Goal: Transaction & Acquisition: Purchase product/service

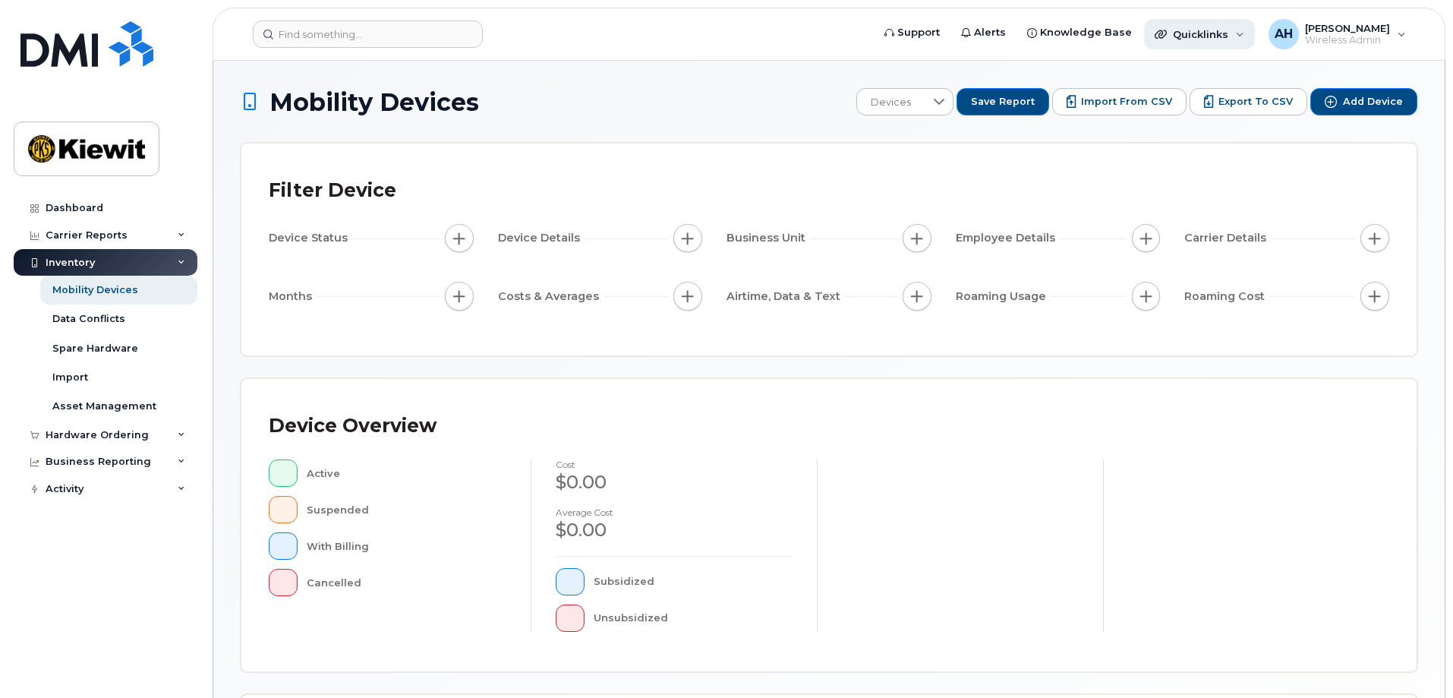
click at [1228, 32] on span "Quicklinks" at bounding box center [1200, 34] width 55 height 12
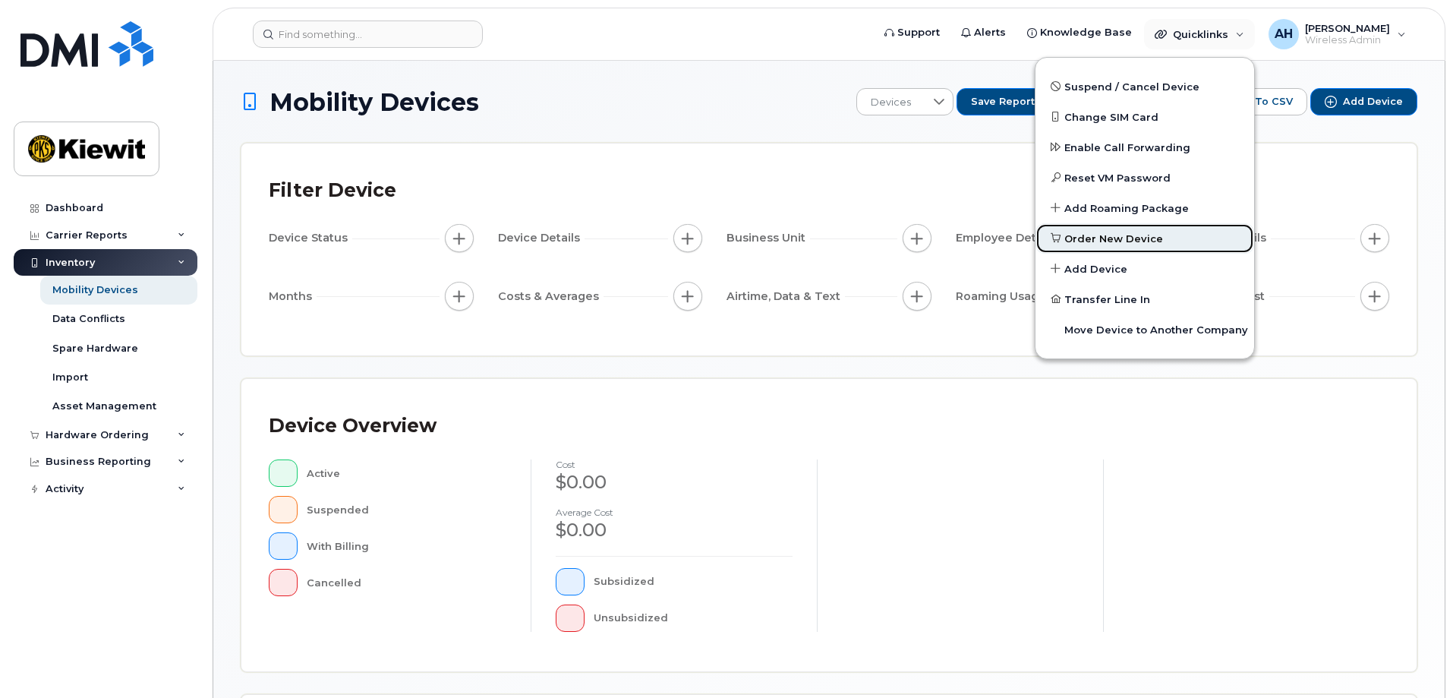
click at [1122, 238] on span "Order New Device" at bounding box center [1113, 239] width 99 height 15
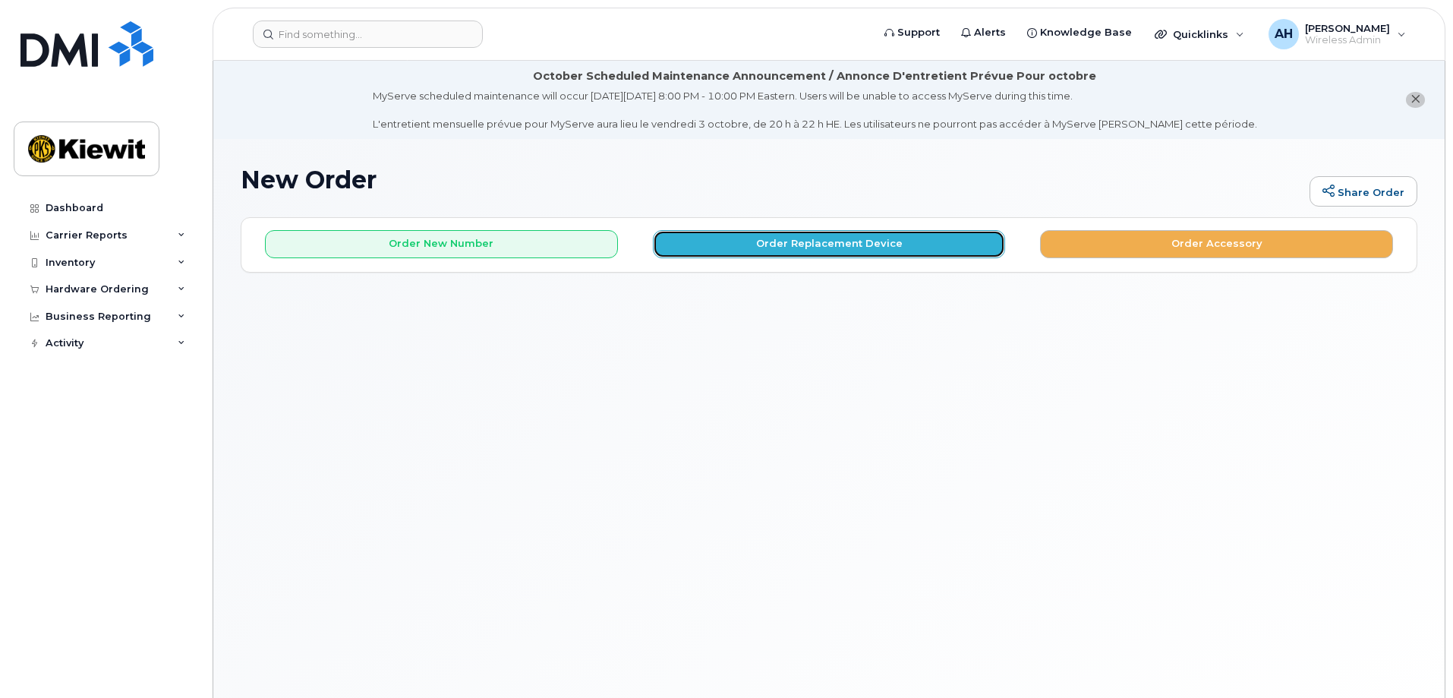
click at [802, 247] on button "Order Replacement Device" at bounding box center [829, 244] width 353 height 28
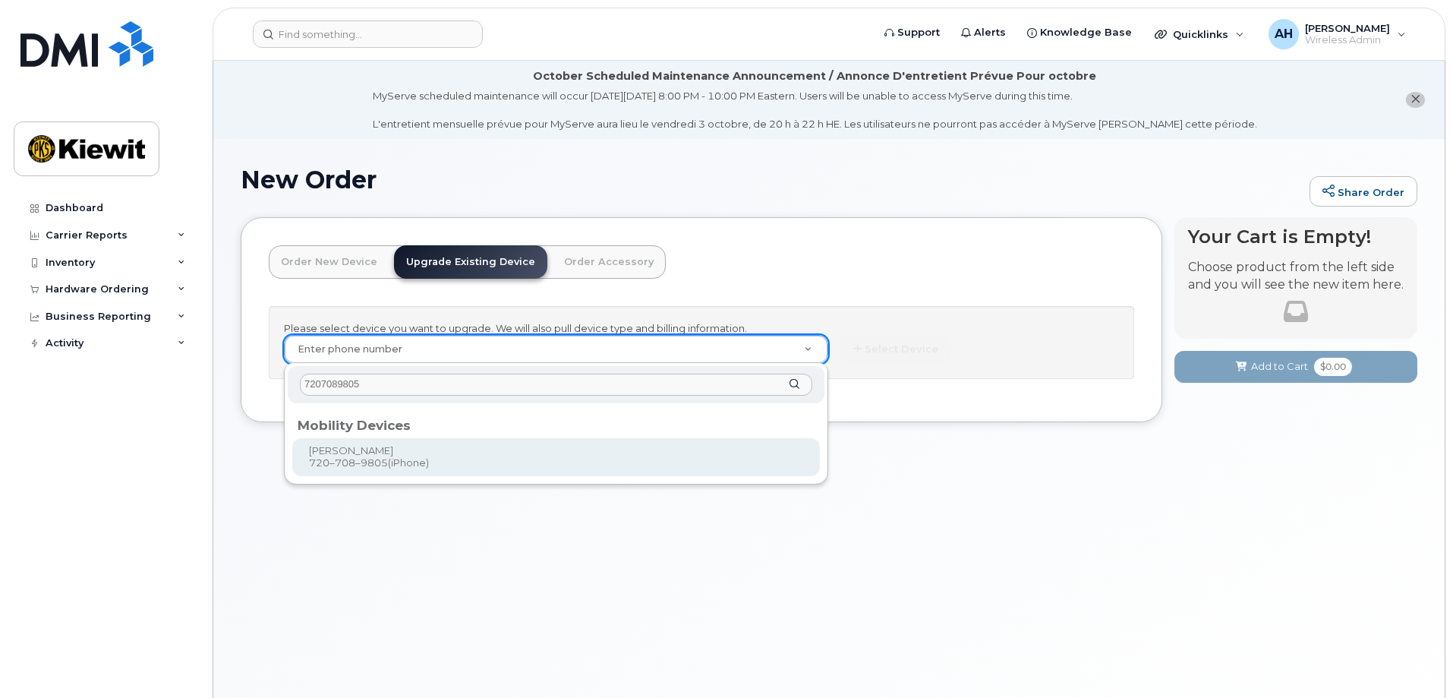
type input "7207089805"
type input "1171707"
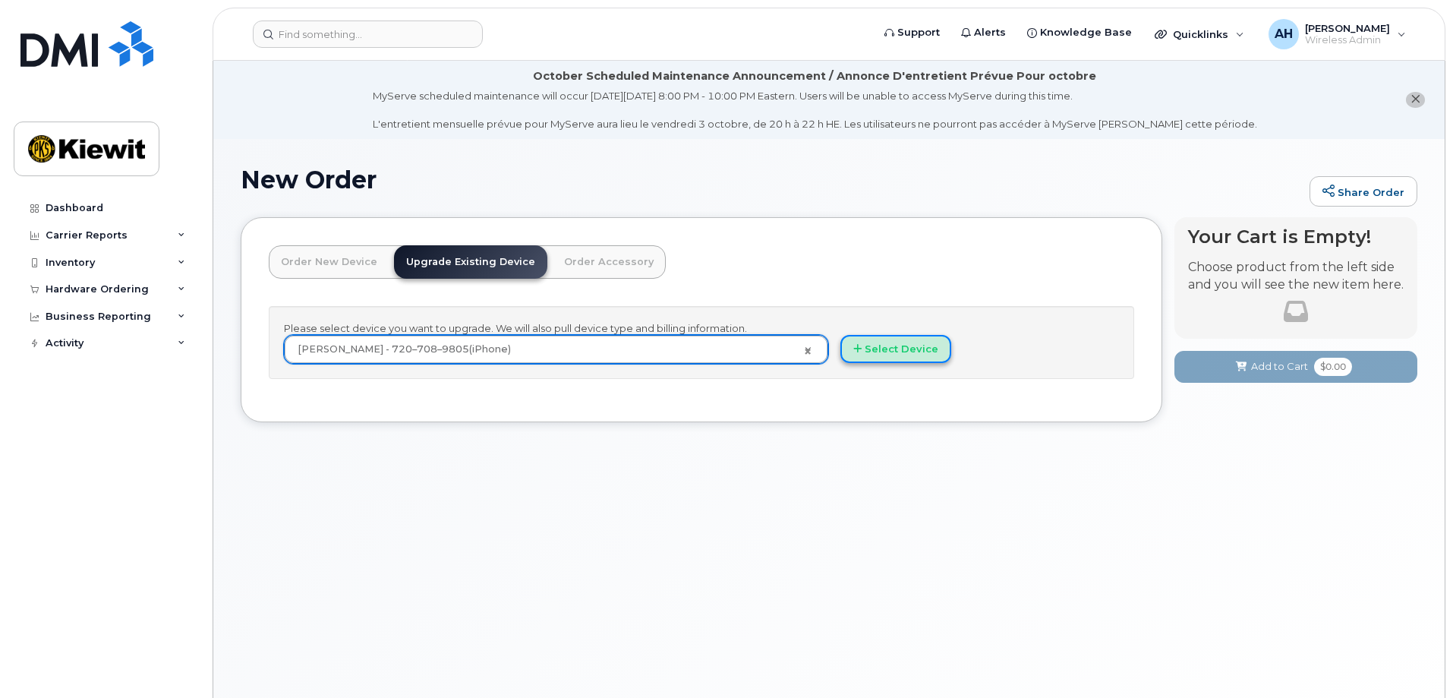
click at [880, 349] on button "Select Device" at bounding box center [895, 349] width 111 height 28
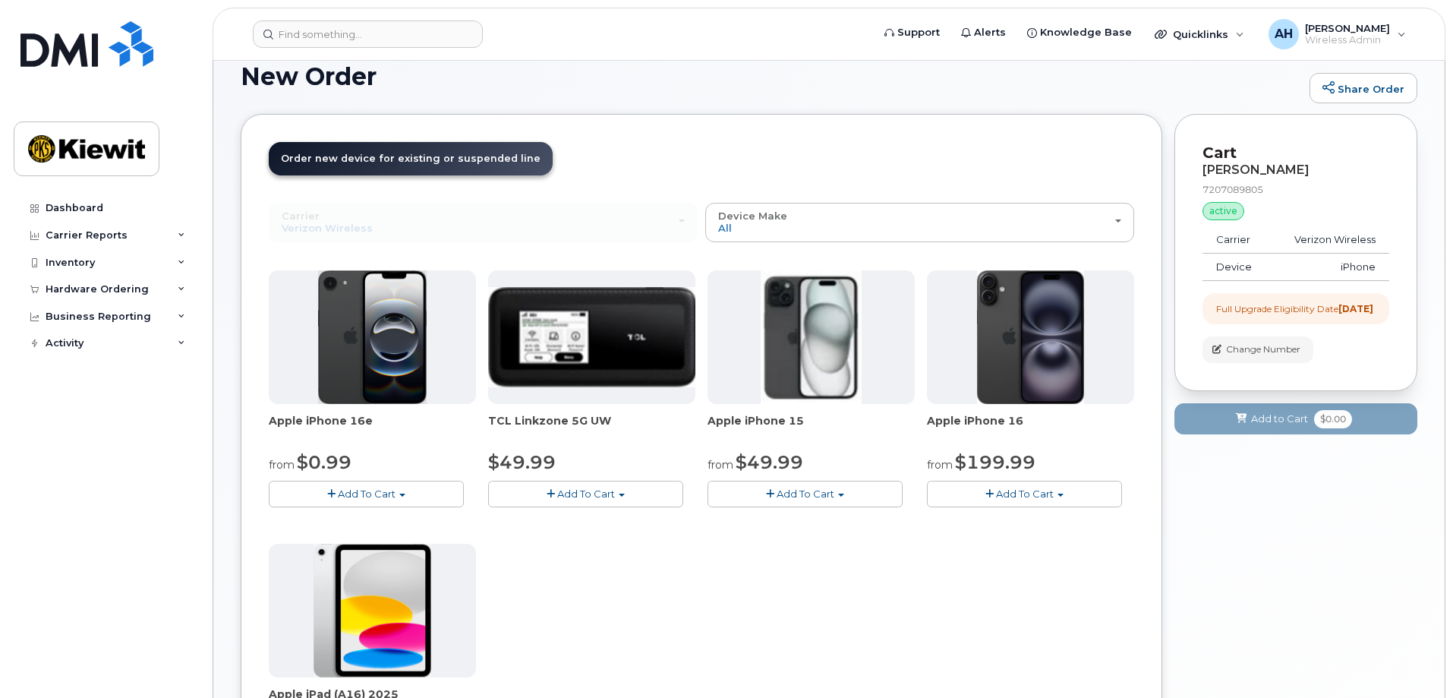
scroll to position [76, 0]
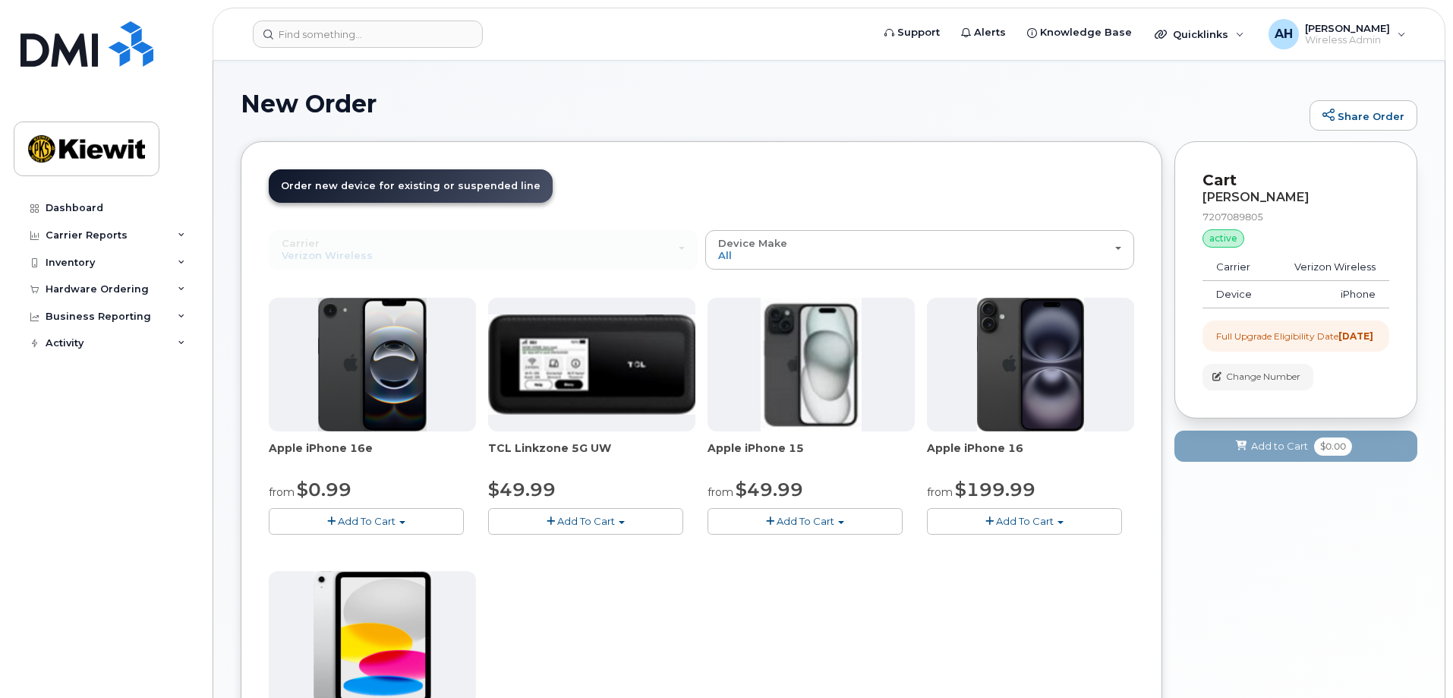
click at [793, 520] on span "Add To Cart" at bounding box center [805, 521] width 58 height 12
click at [816, 361] on img at bounding box center [811, 365] width 101 height 134
click at [764, 522] on button "Add To Cart" at bounding box center [804, 521] width 195 height 27
click at [827, 549] on link "$49.99 - 2 Year Upgrade (128GB)" at bounding box center [809, 549] width 197 height 19
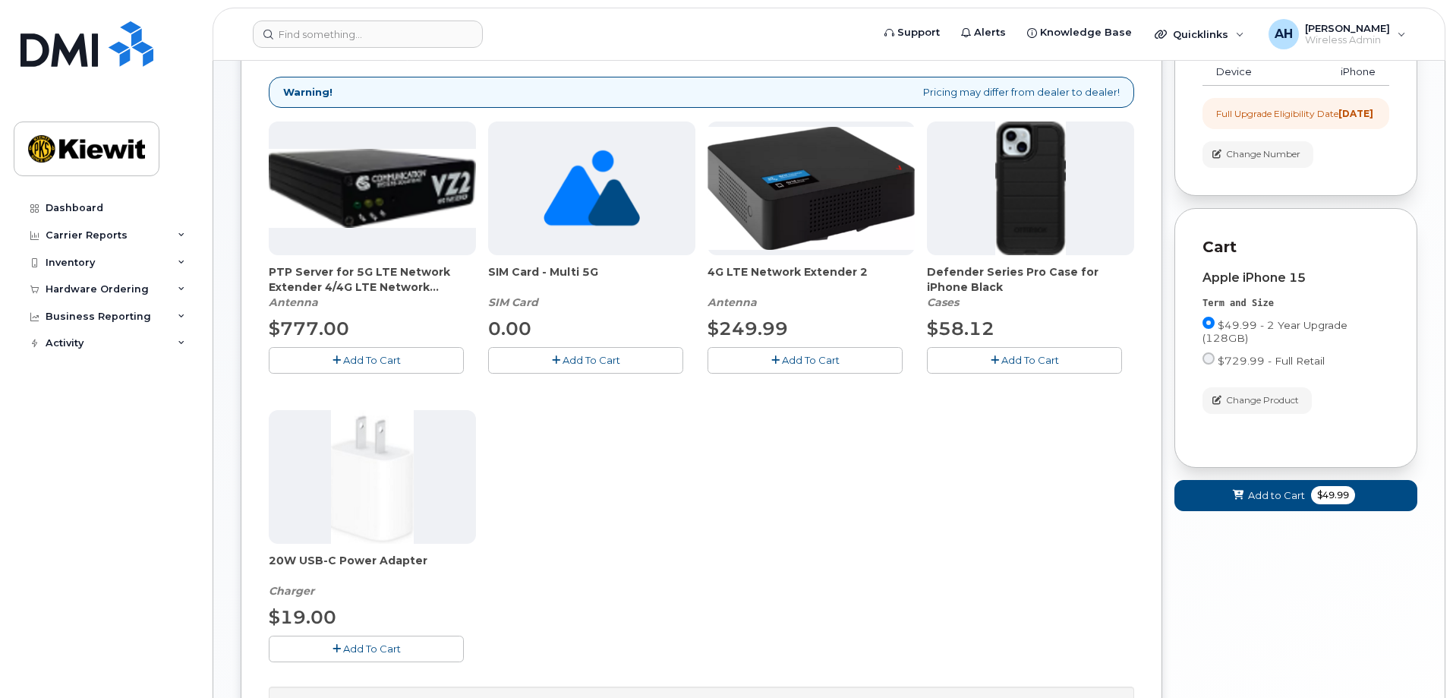
scroll to position [304, 0]
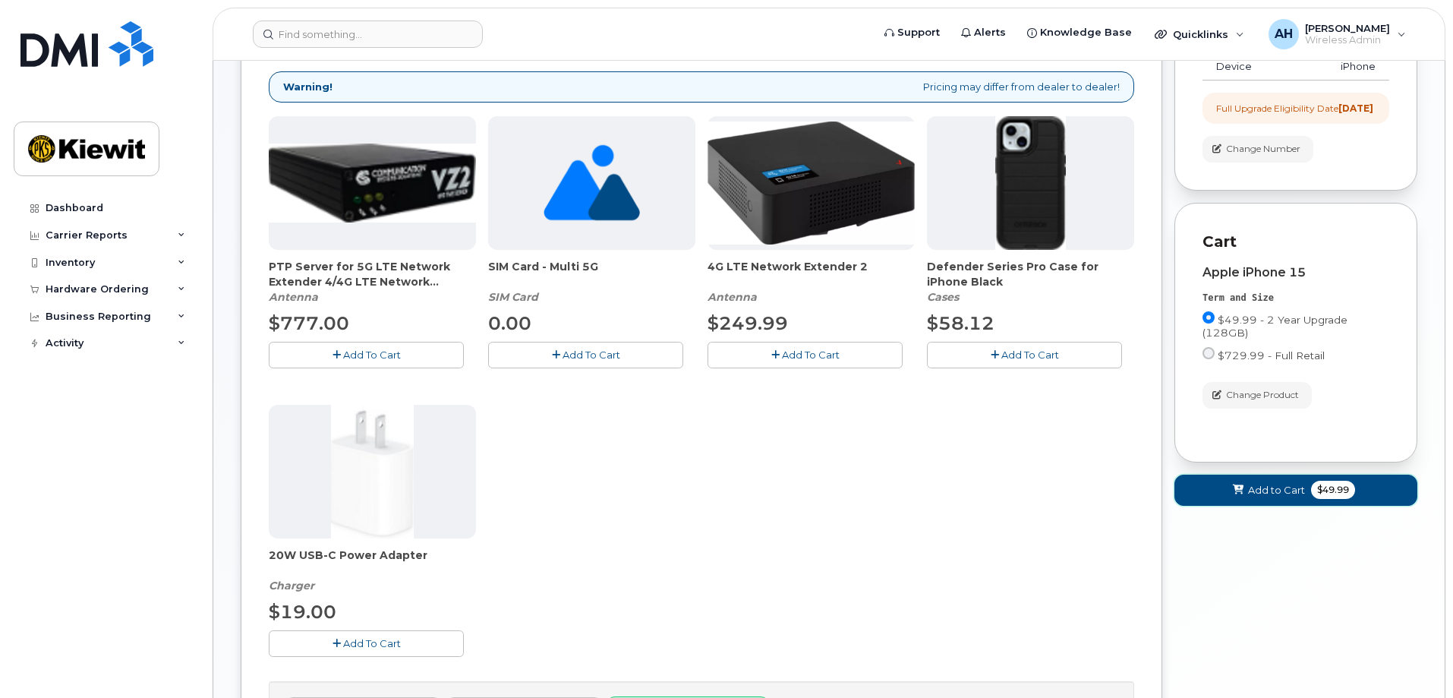
click at [1294, 497] on span "Add to Cart" at bounding box center [1276, 490] width 57 height 14
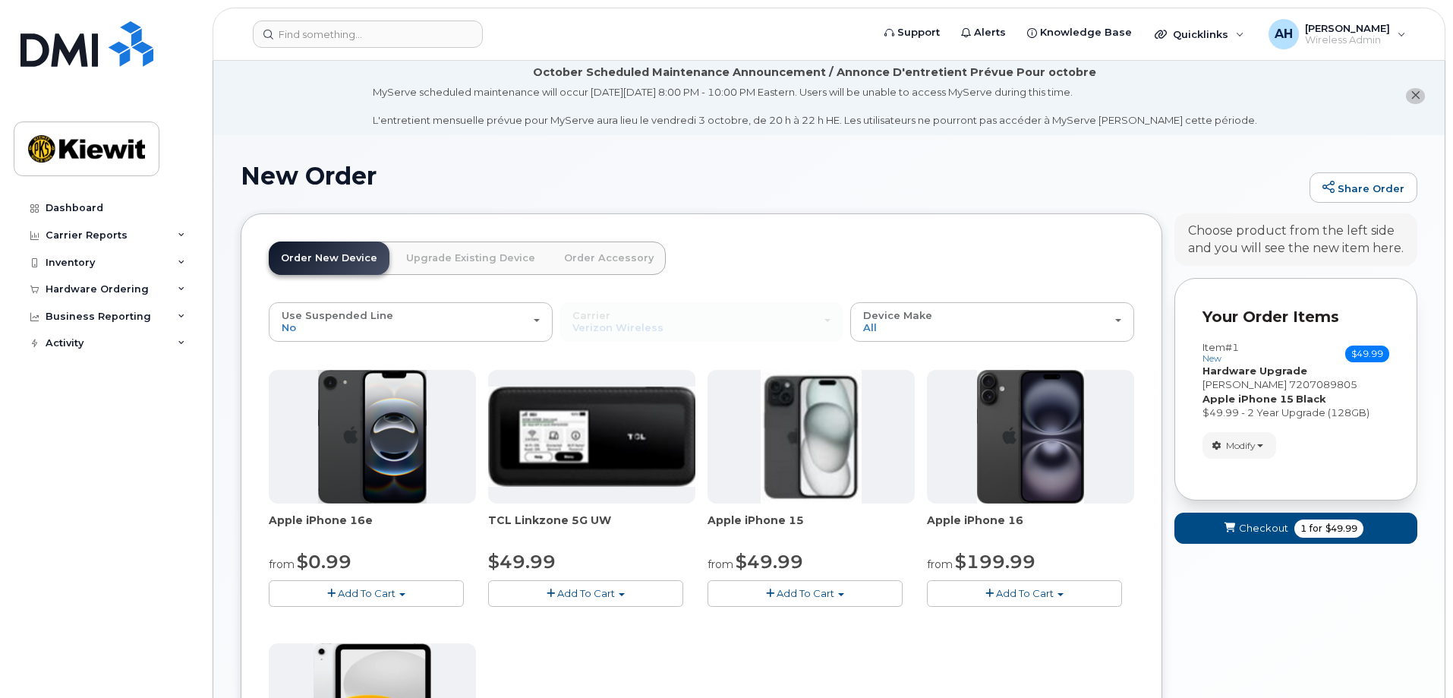
scroll to position [0, 0]
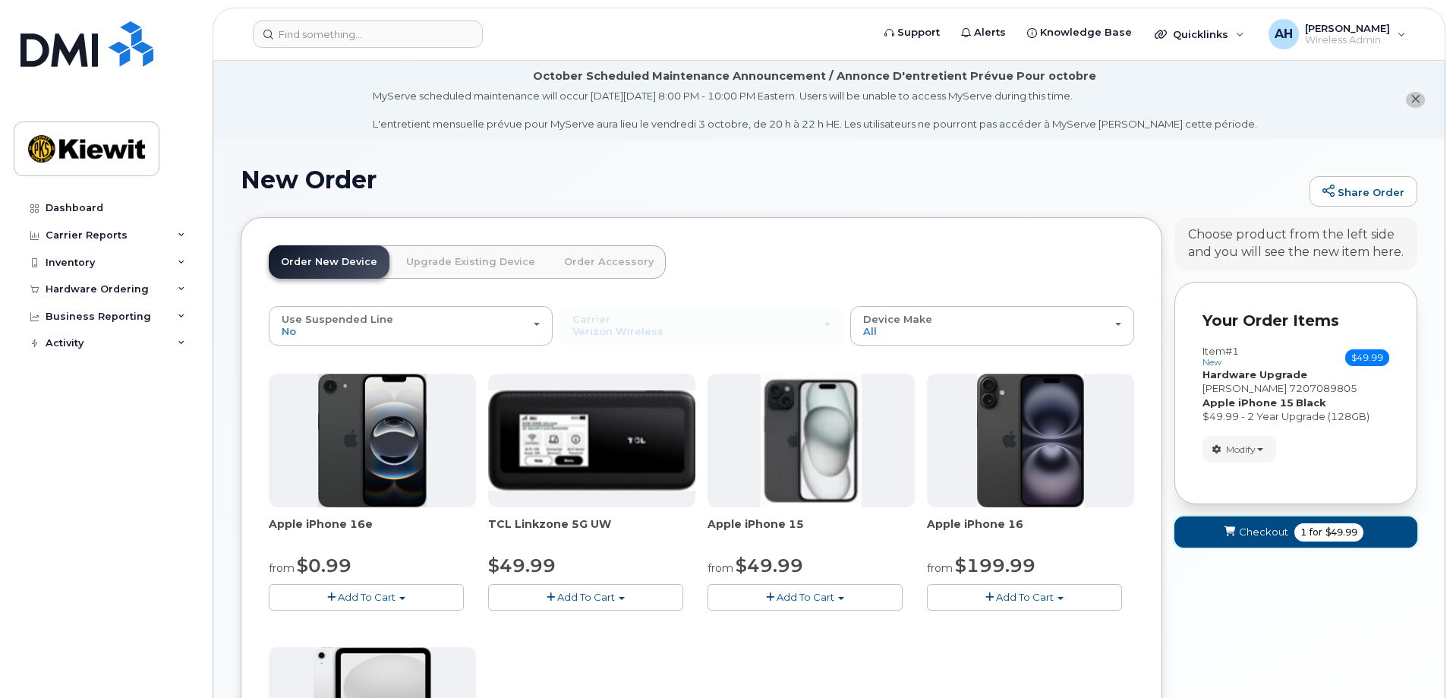
click at [1316, 531] on span "for" at bounding box center [1315, 532] width 19 height 14
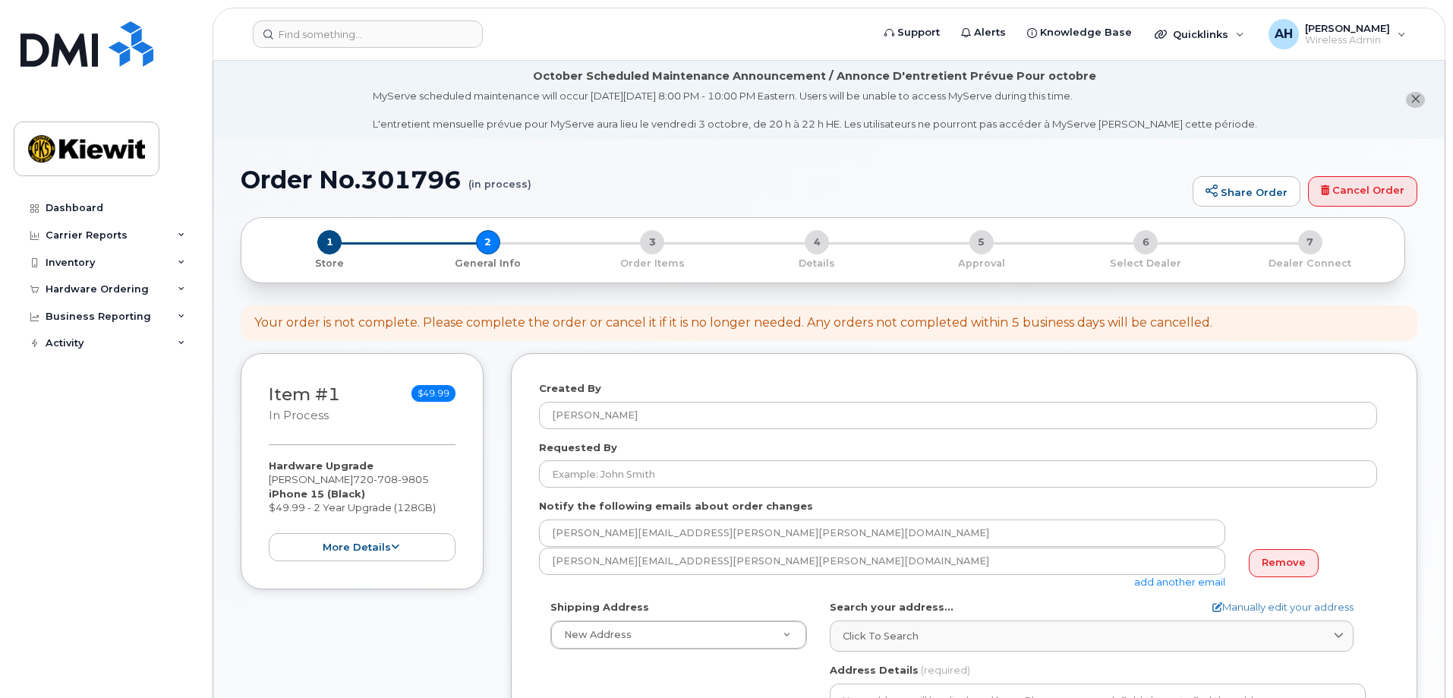
select select
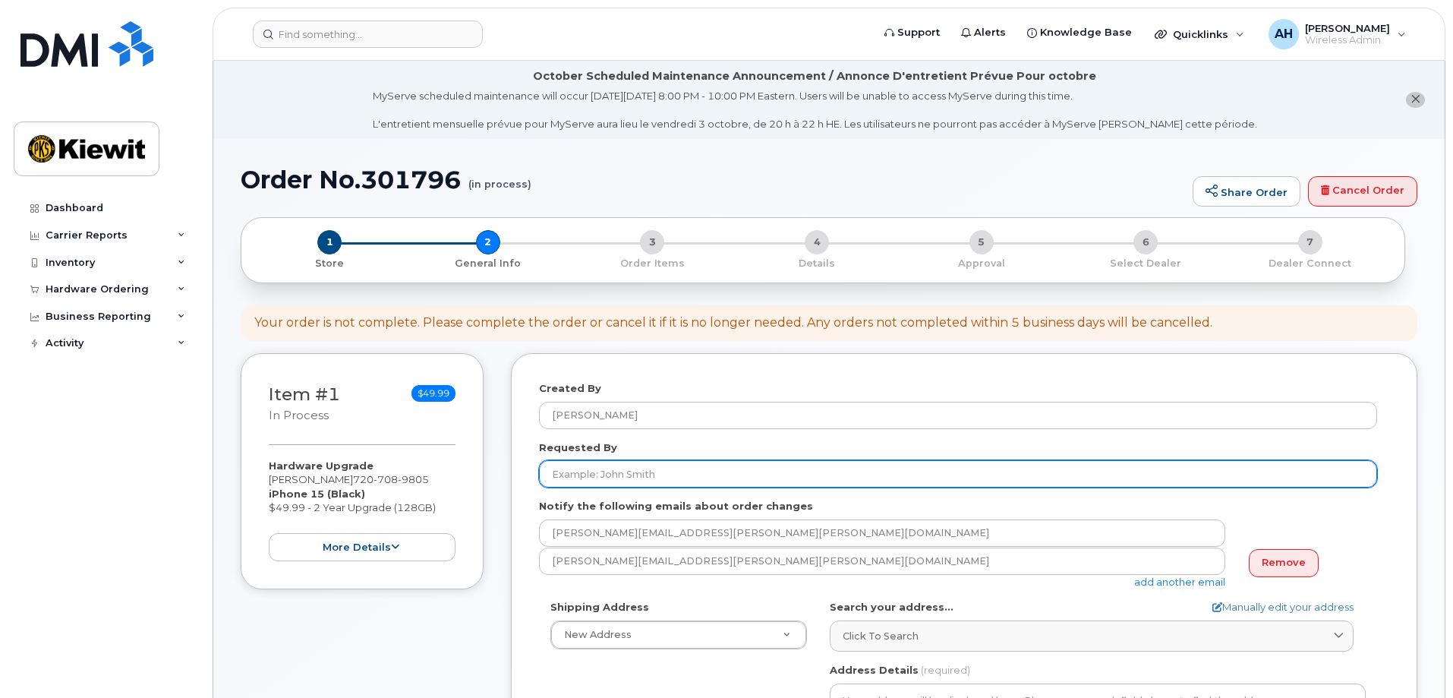
click at [632, 475] on input "Requested By" at bounding box center [958, 473] width 838 height 27
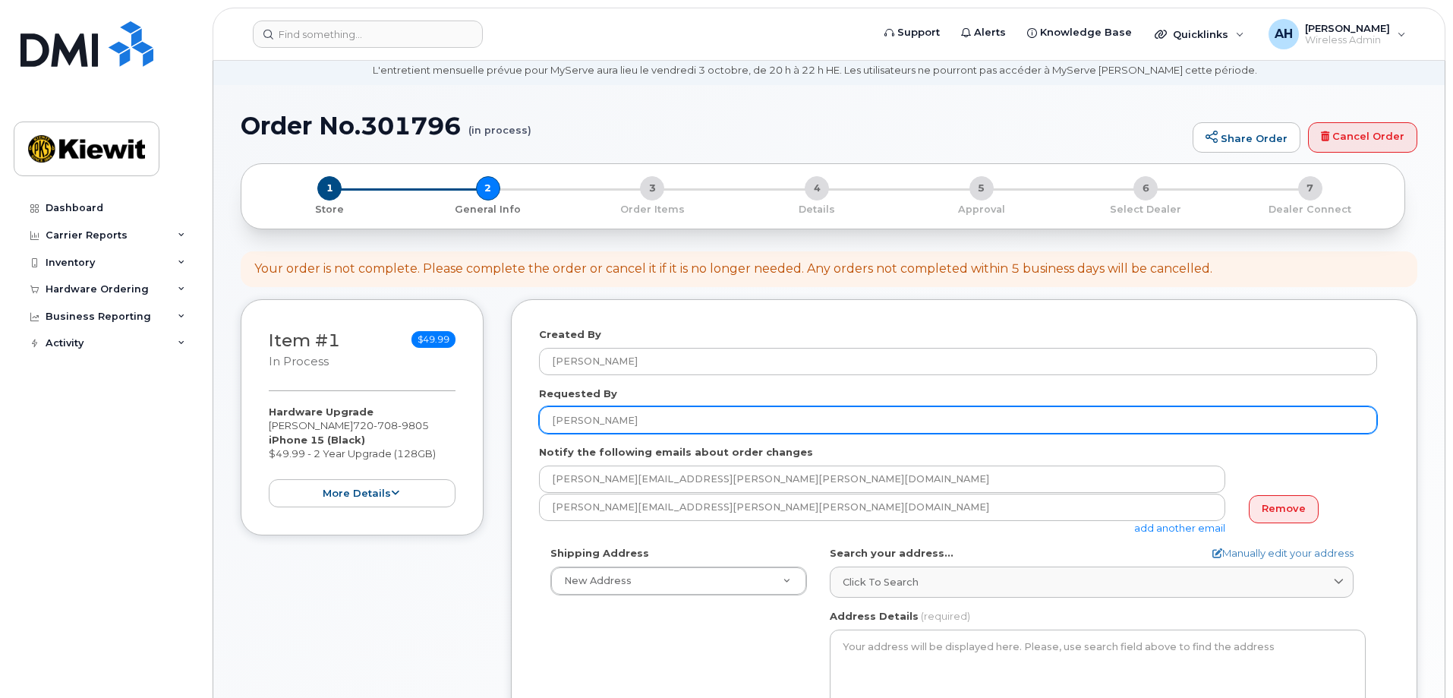
scroll to position [76, 0]
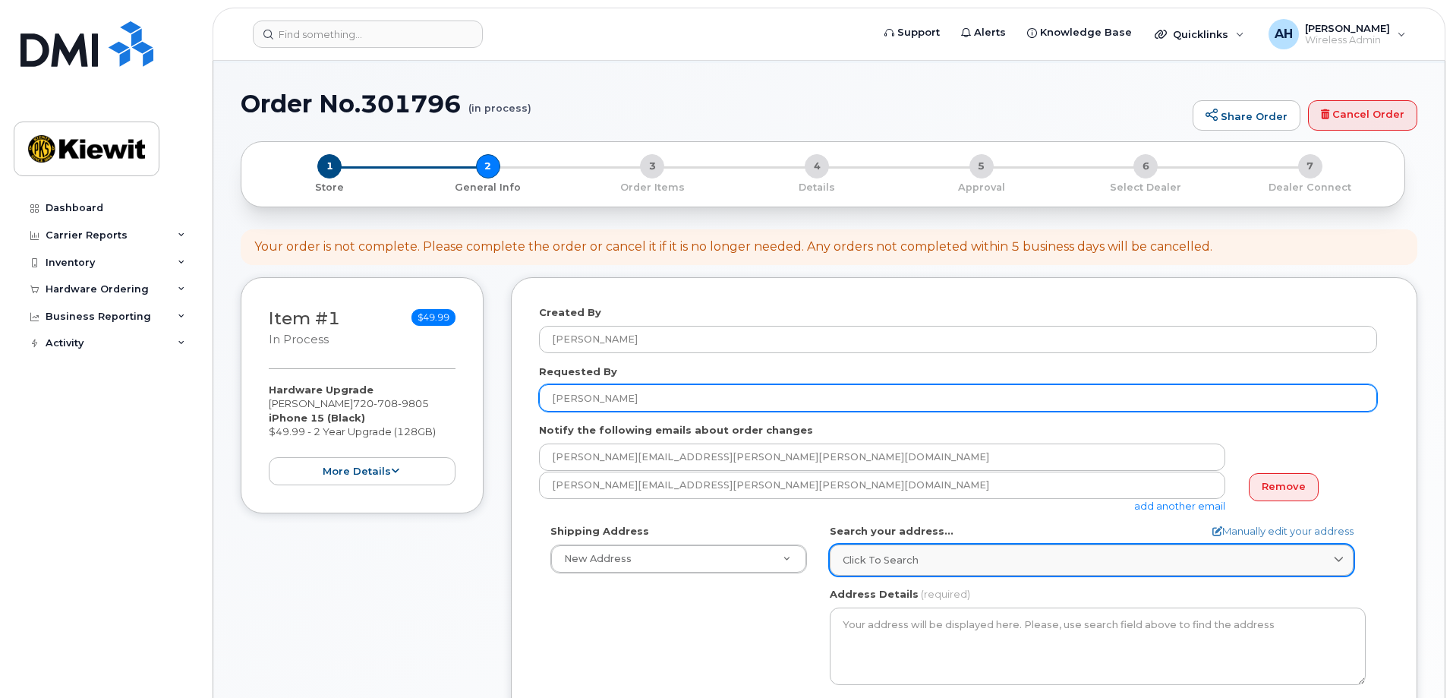
type input "[PERSON_NAME]"
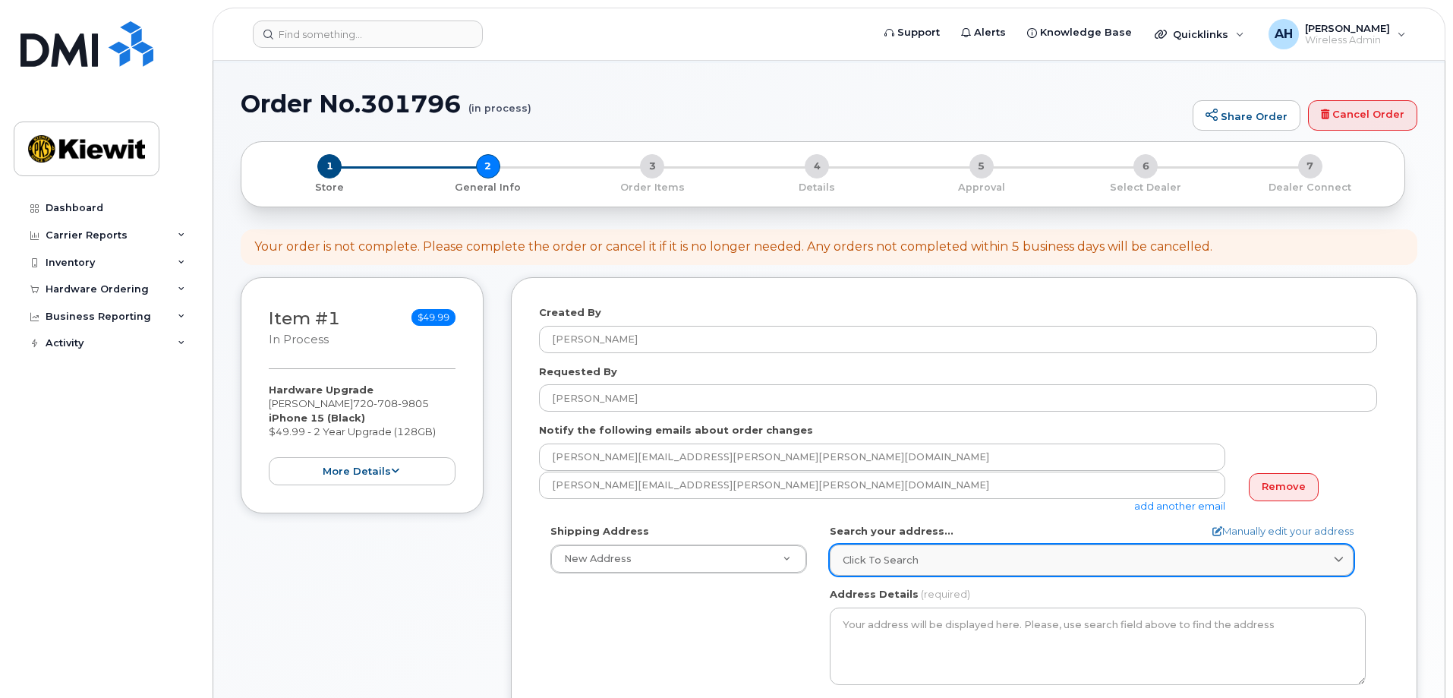
click at [852, 560] on span "Click to search" at bounding box center [881, 560] width 76 height 14
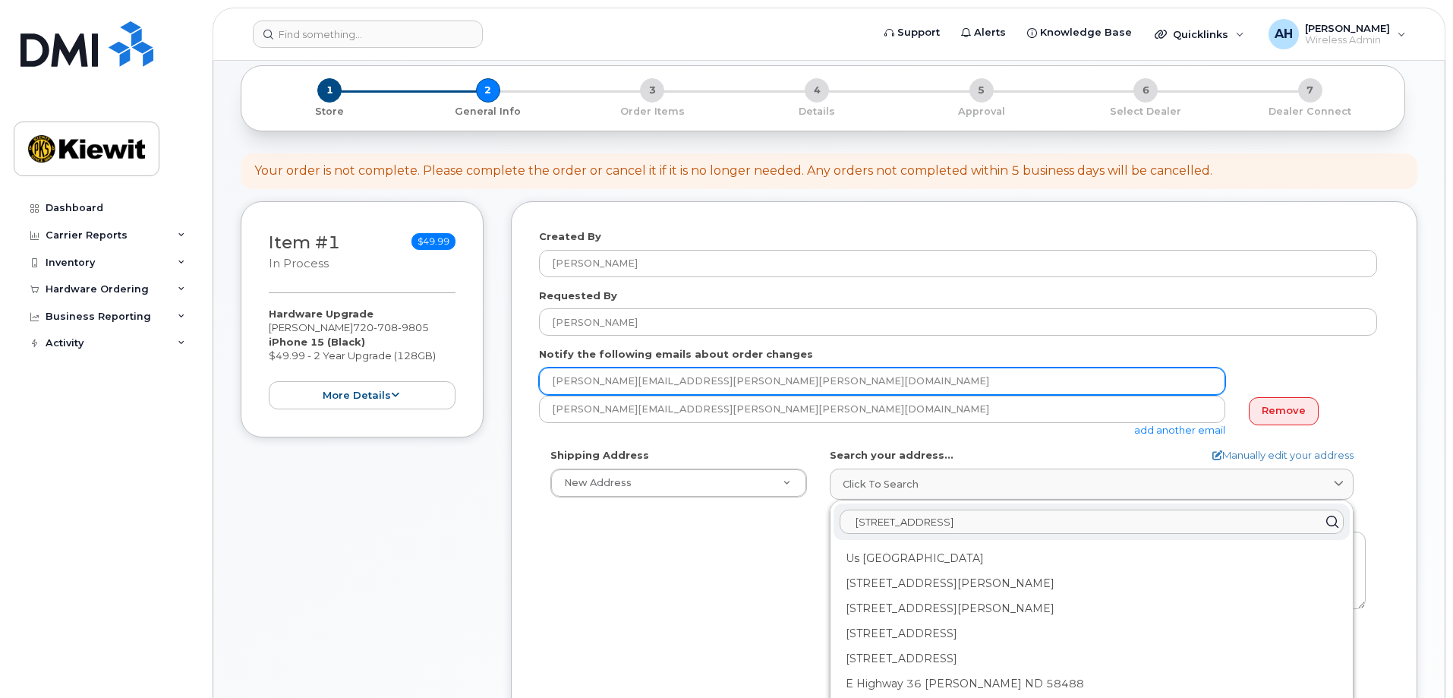
scroll to position [228, 0]
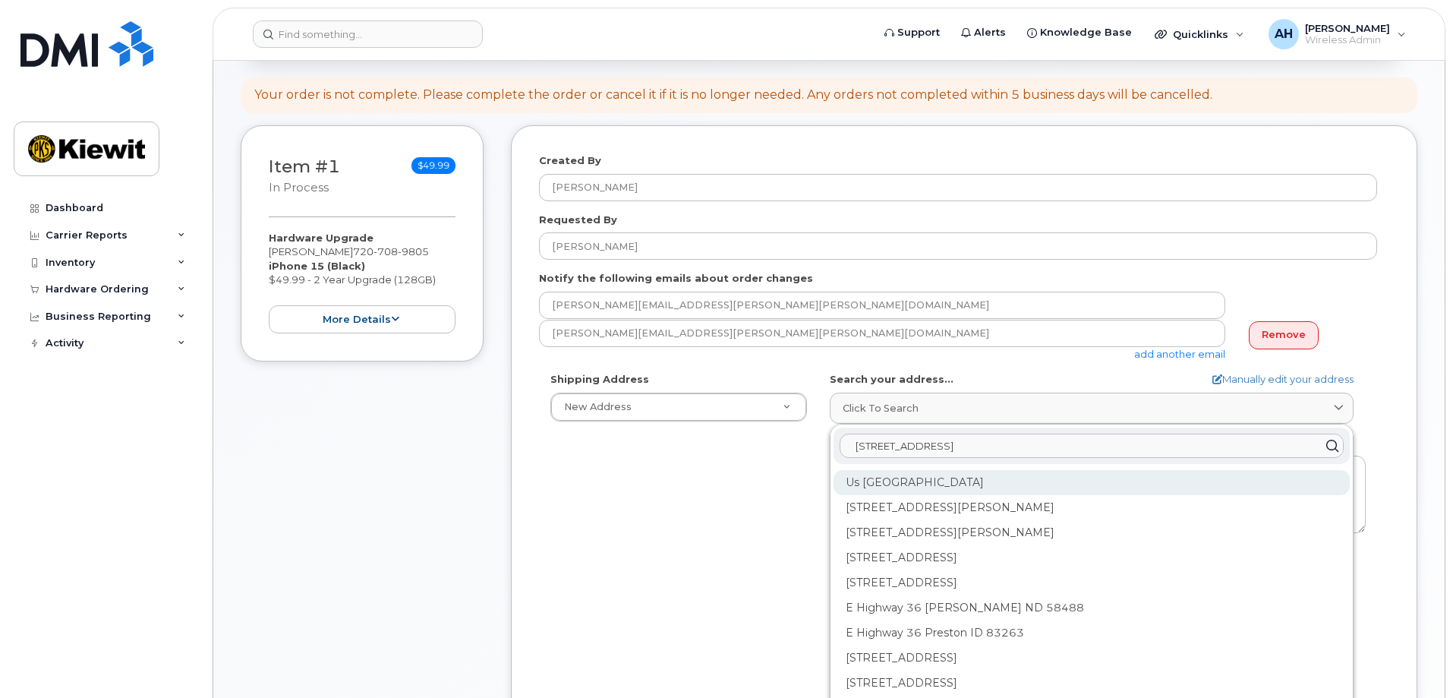
type input "61254 e hwy 36 STrasburg, co"
click at [930, 484] on div "Us Highway 36 Strasburg CO 80136" at bounding box center [1091, 482] width 516 height 25
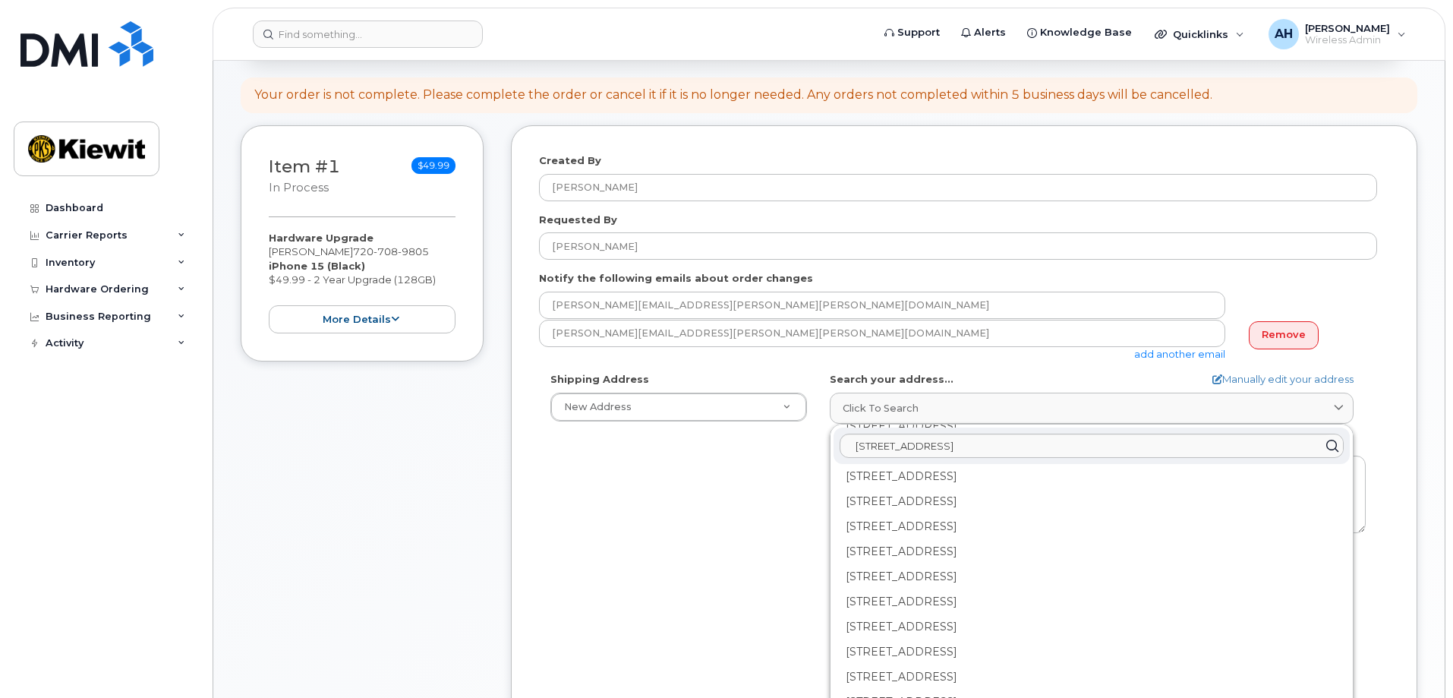
scroll to position [349, 0]
click at [873, 660] on div "61254 Us Highway 36 Strasburg CO 80136-9511" at bounding box center [1091, 659] width 516 height 25
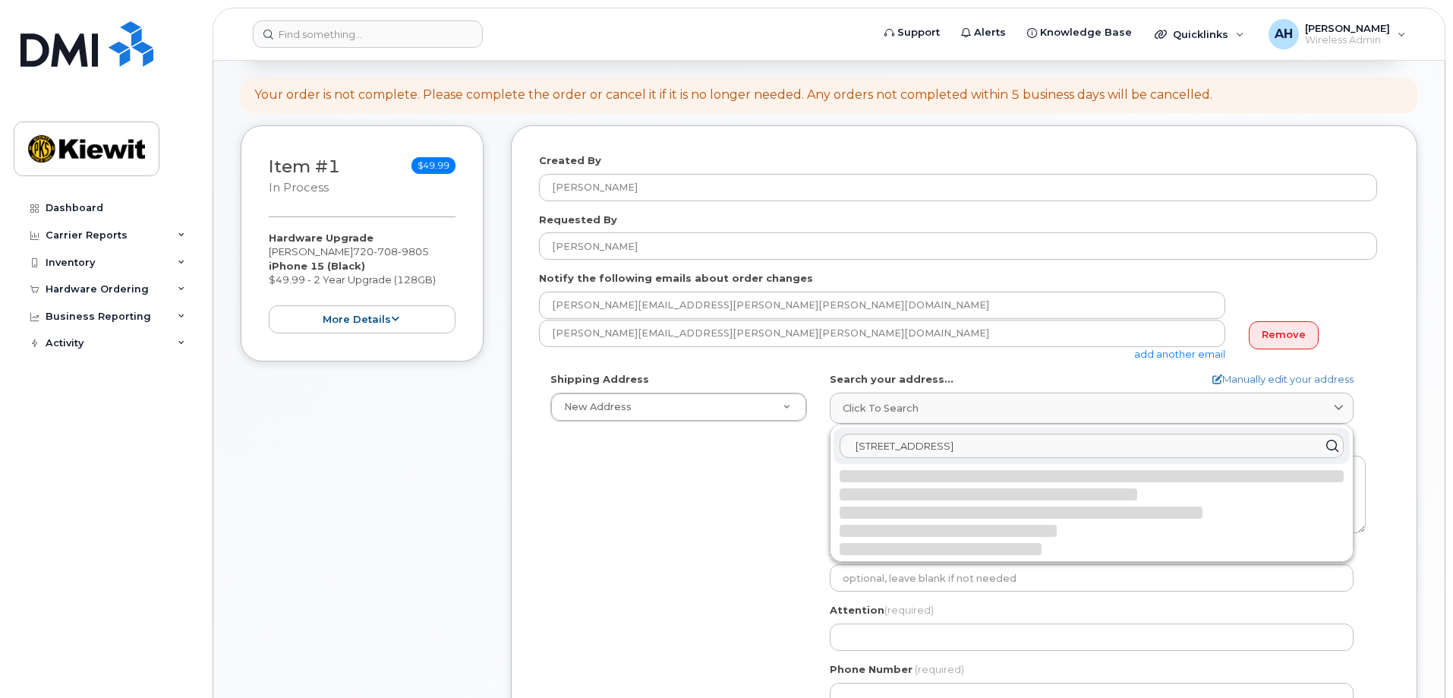
select select
type textarea "61254 US Highway 36 STRASBURG CO 80136-9511 UNITED STATES"
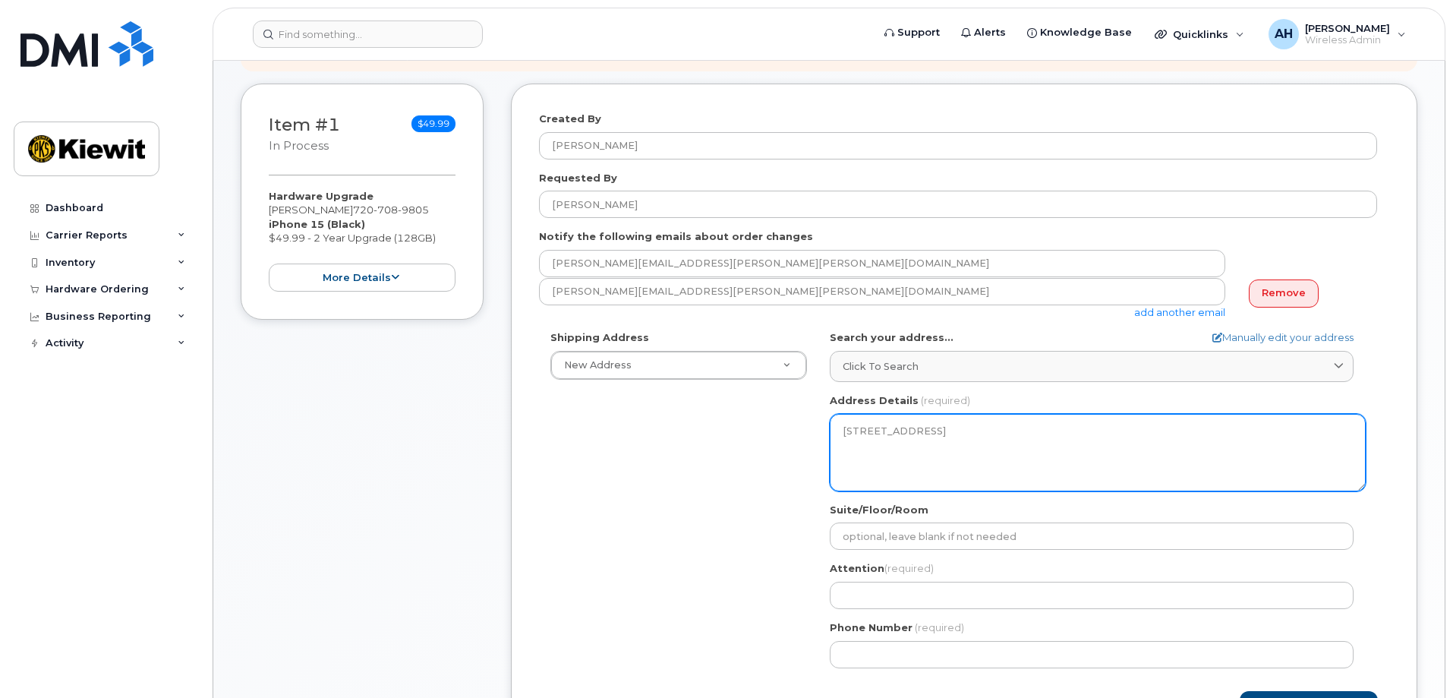
scroll to position [304, 0]
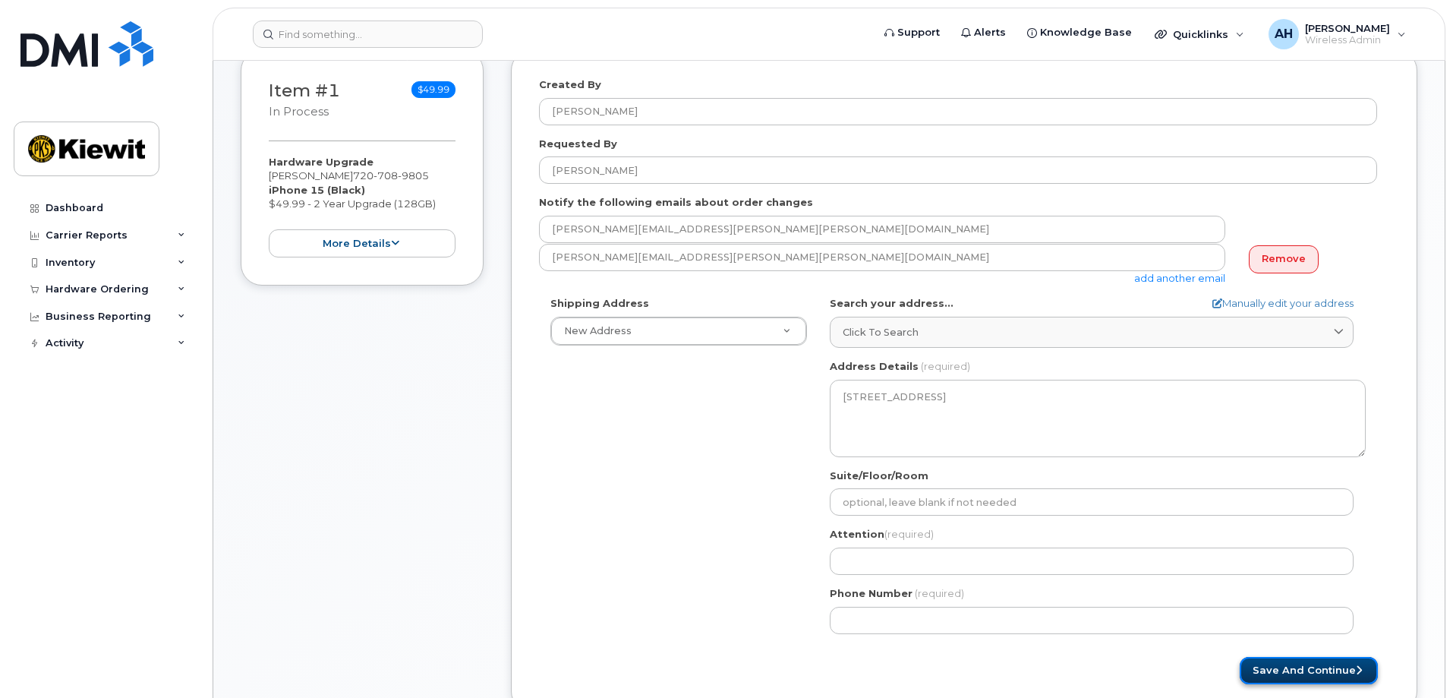
click at [1278, 666] on button "Save and Continue" at bounding box center [1309, 671] width 138 height 28
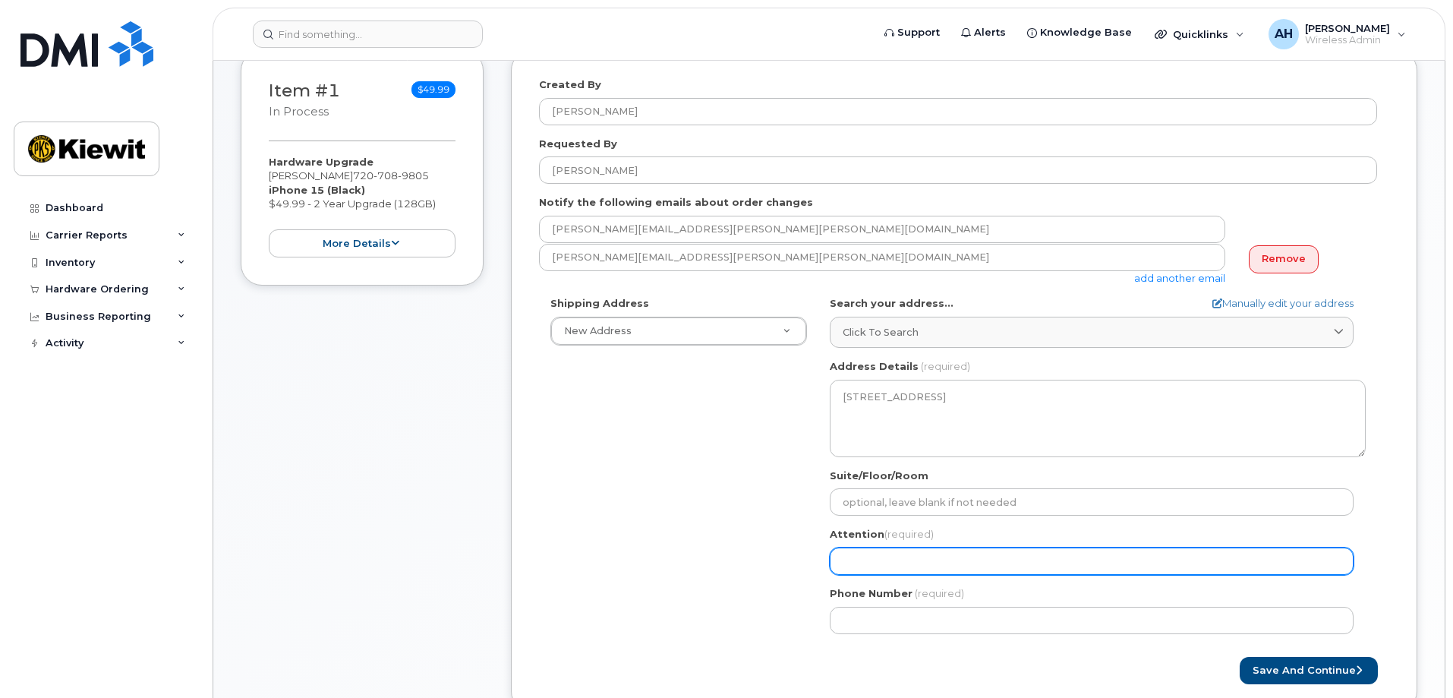
click at [878, 558] on input "Attention (required)" at bounding box center [1092, 560] width 524 height 27
select select
type input "A"
select select
type input "Al"
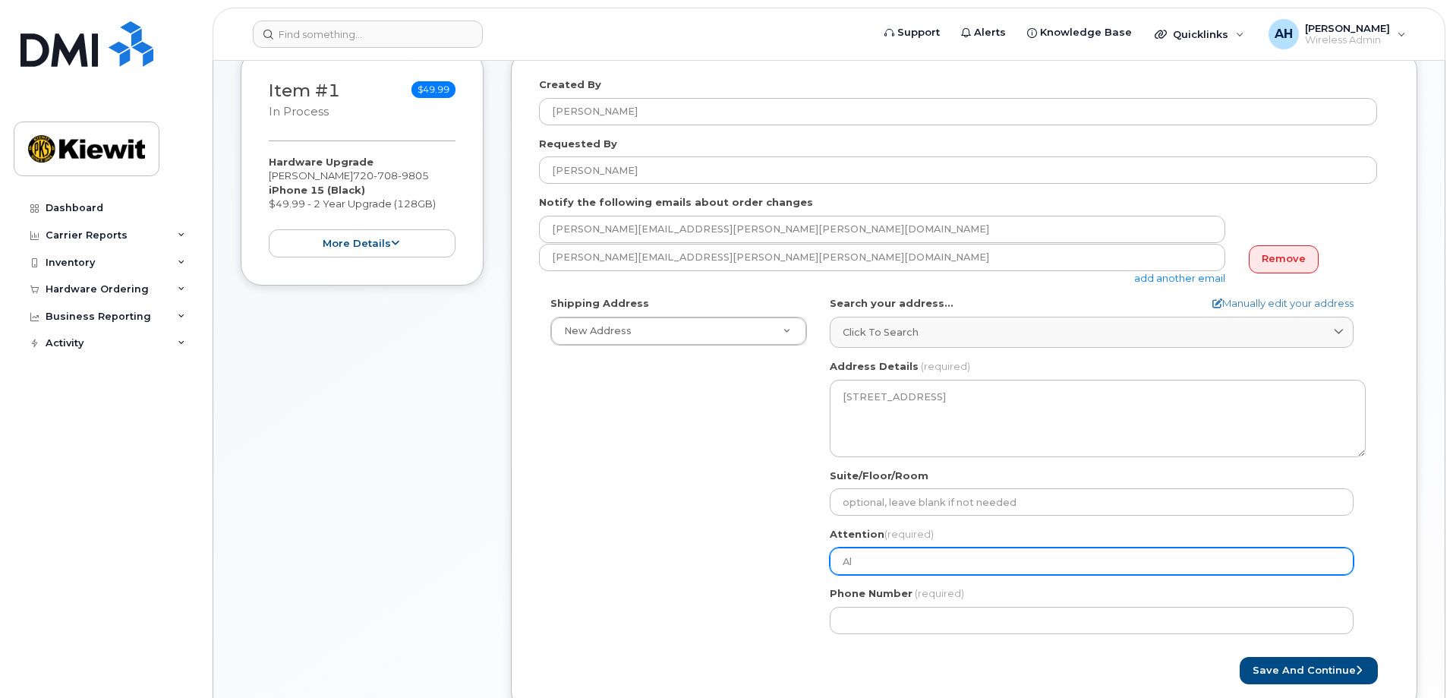
select select
type input "All"
select select
type input "Alli"
select select
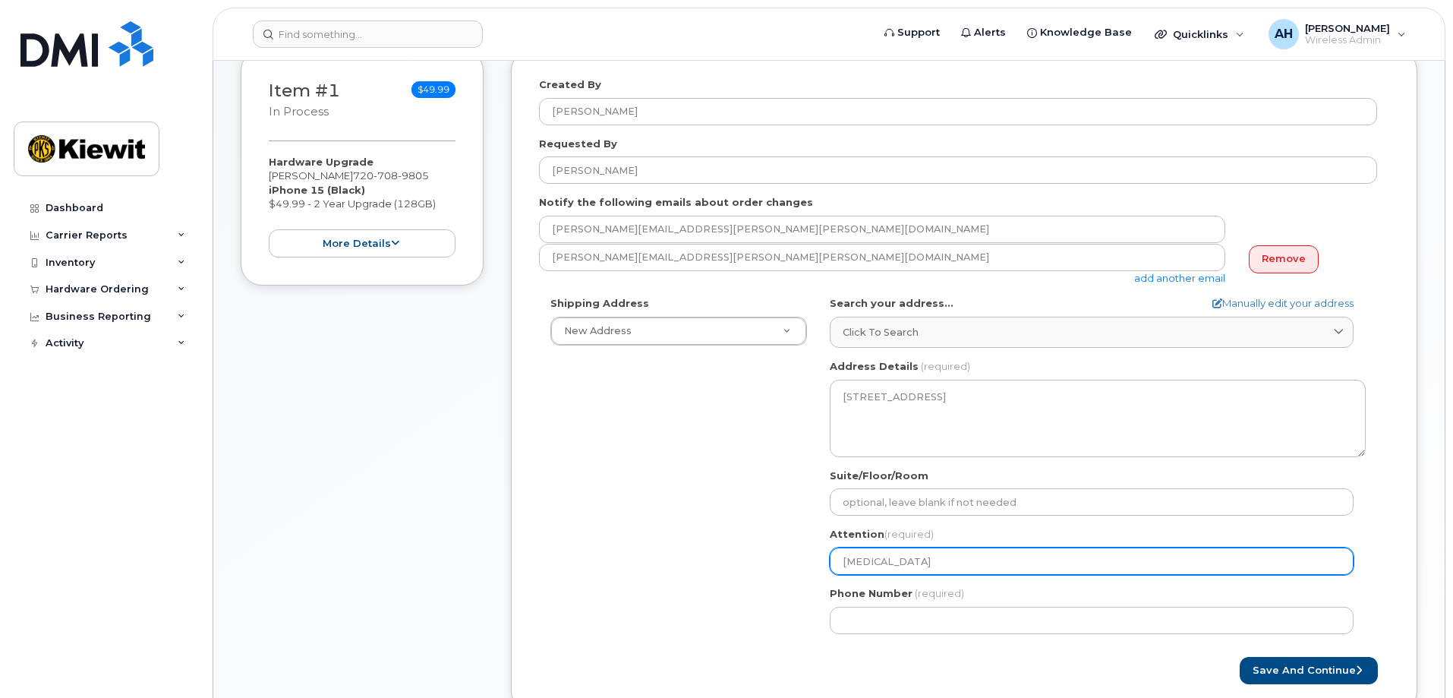
type input "Allis"
select select
type input "Alliso"
select select
type input "[PERSON_NAME]"
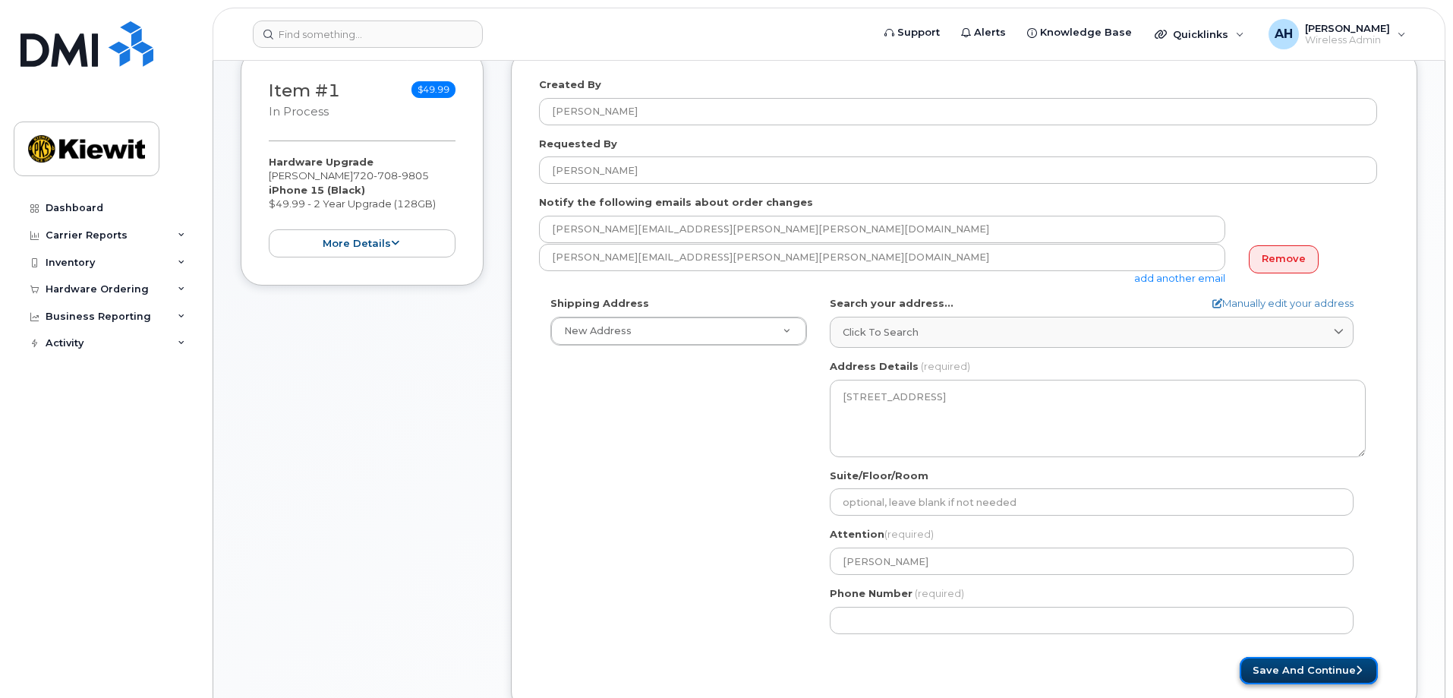
click at [1322, 666] on button "Save and Continue" at bounding box center [1309, 671] width 138 height 28
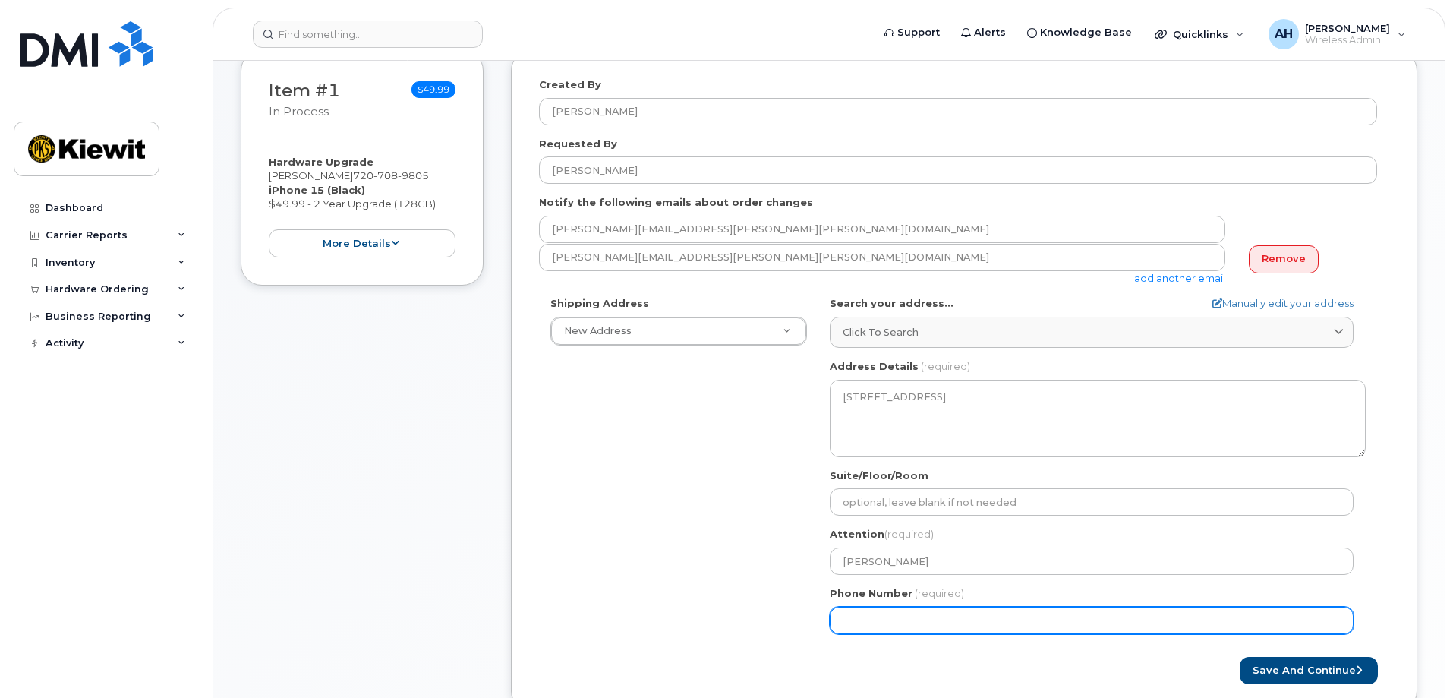
click at [908, 632] on input "Phone Number" at bounding box center [1092, 619] width 524 height 27
type input "720"
type input "7207089805"
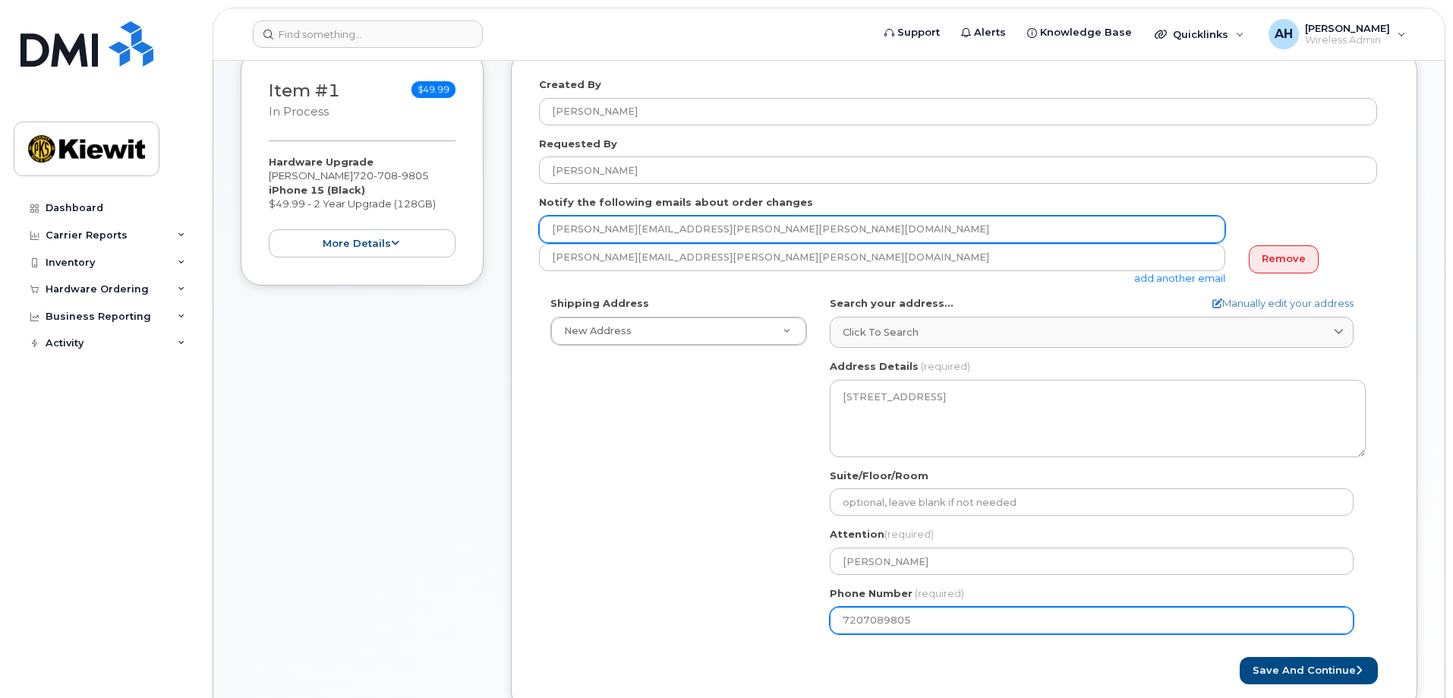
type input "[EMAIL_ADDRESS][DOMAIN_NAME]"
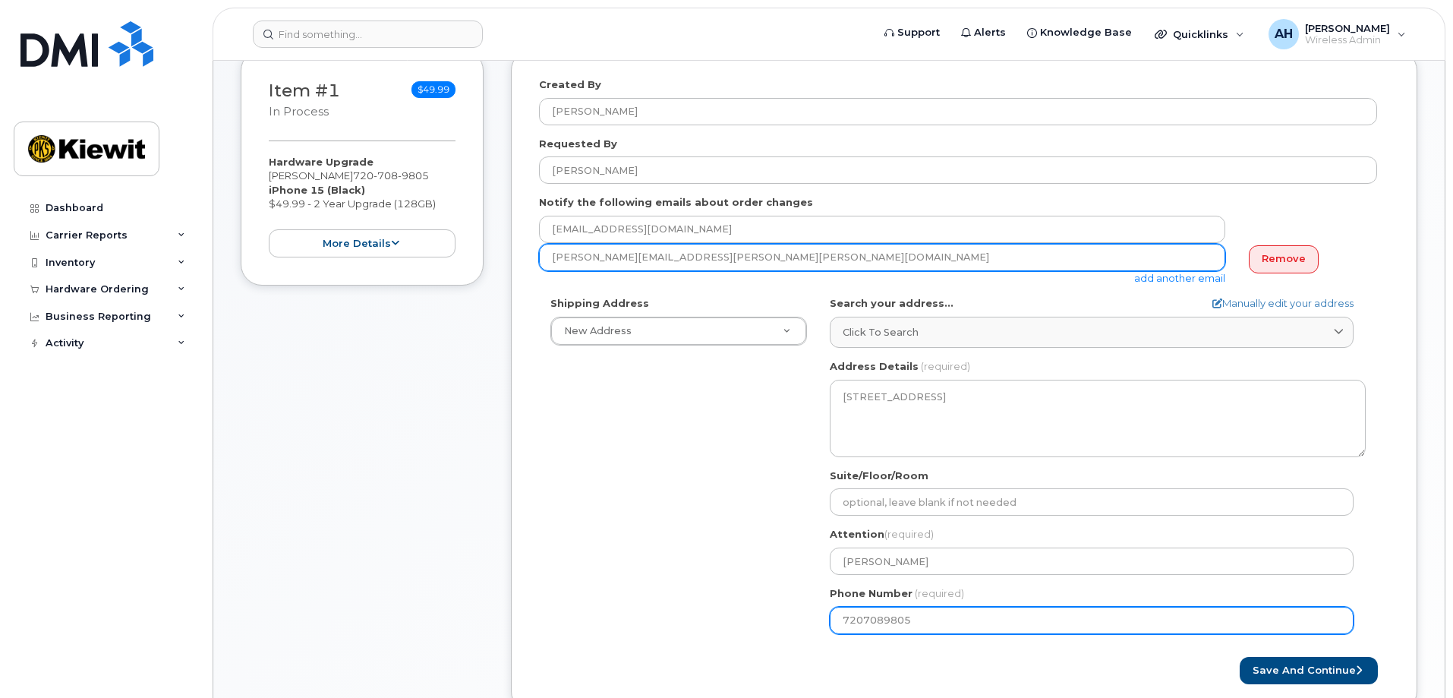
type input "[EMAIL_ADDRESS][DOMAIN_NAME]"
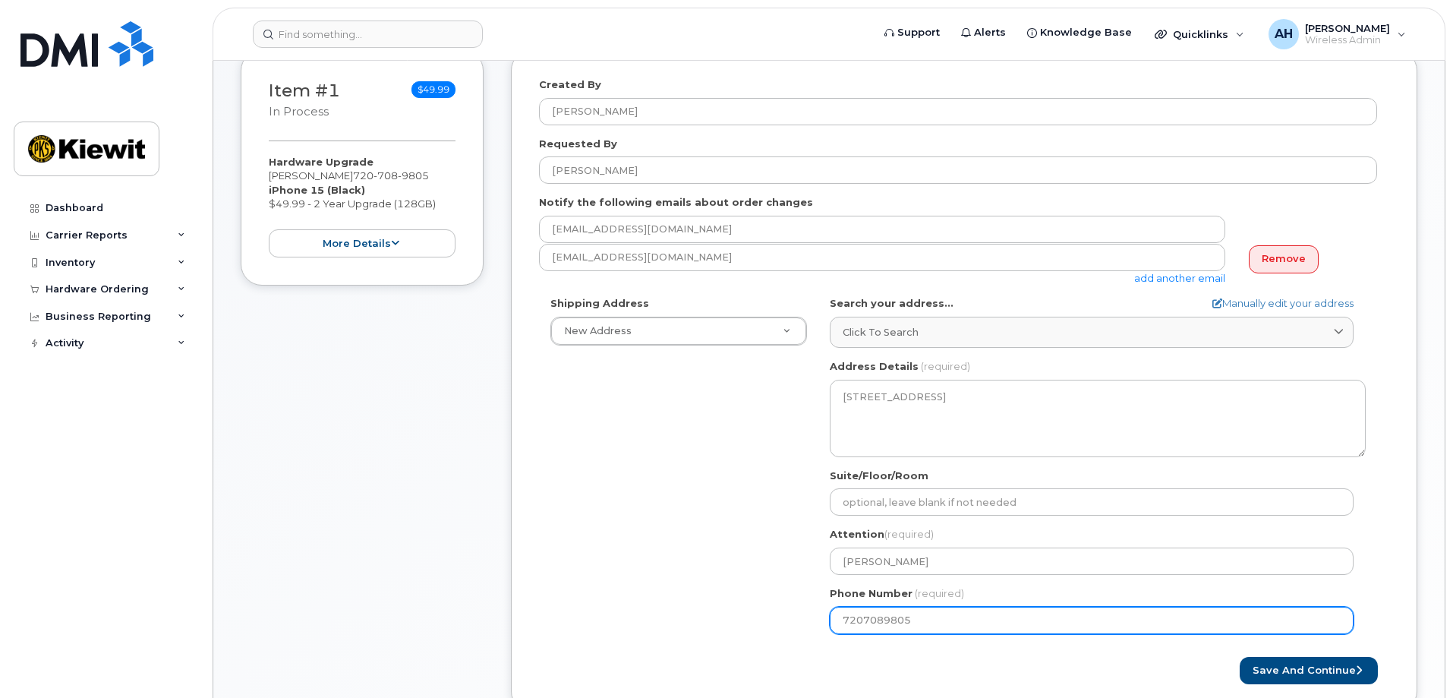
type input "61254 E Hwy 36, Strasburg, Colorado 80136"
select select
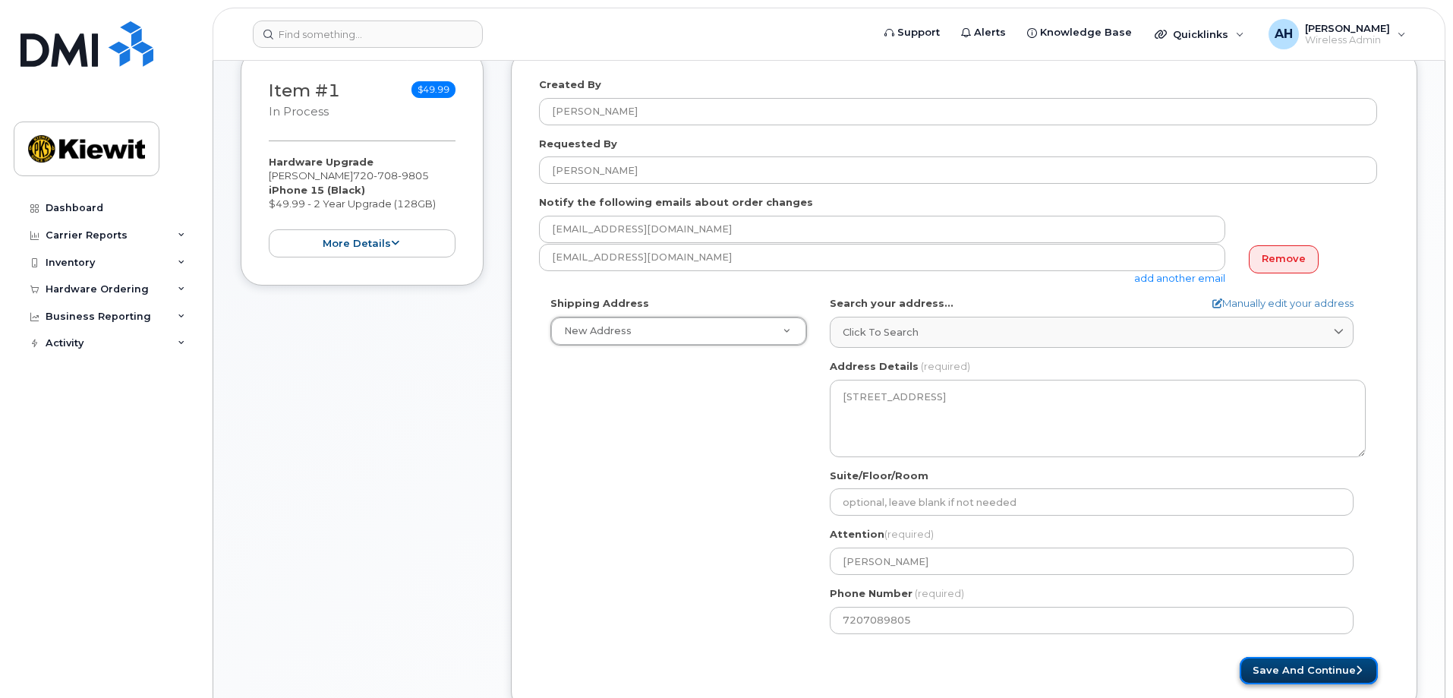
click at [1326, 667] on button "Save and Continue" at bounding box center [1309, 671] width 138 height 28
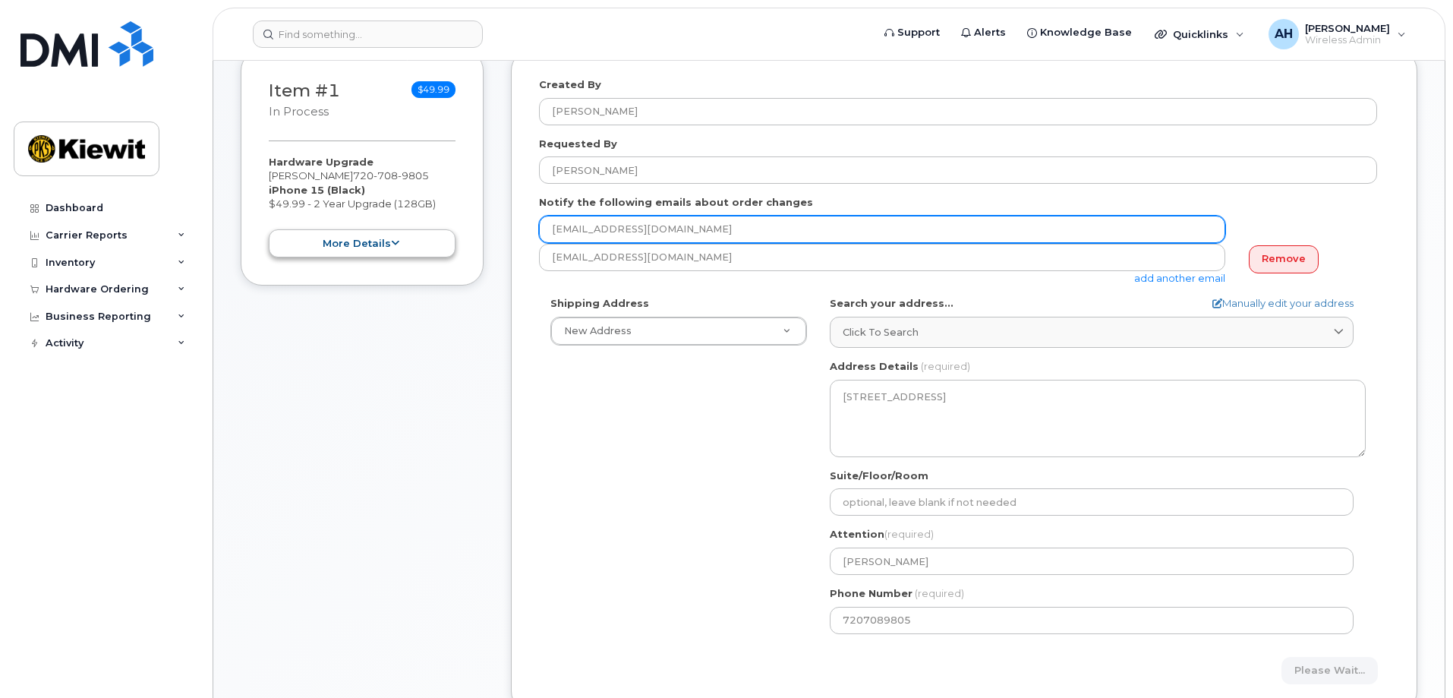
drag, startPoint x: 658, startPoint y: 232, endPoint x: 414, endPoint y: 228, distance: 244.4
click at [414, 228] on div "Item #1 in process $49.99 Hardware Upgrade Allison Harris 720 708 9805 iPhone 1…" at bounding box center [829, 391] width 1177 height 685
type input "allison.har"
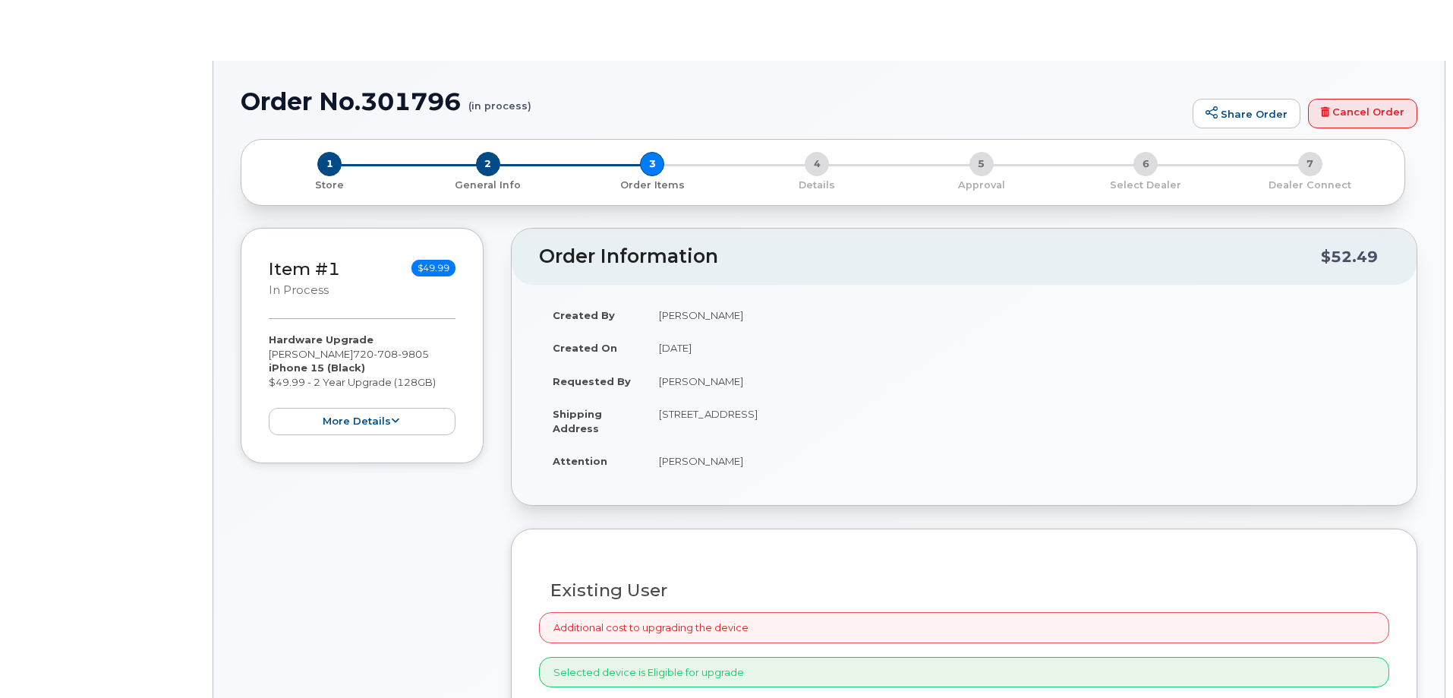
type input "[PERSON_NAME]"
radio input "true"
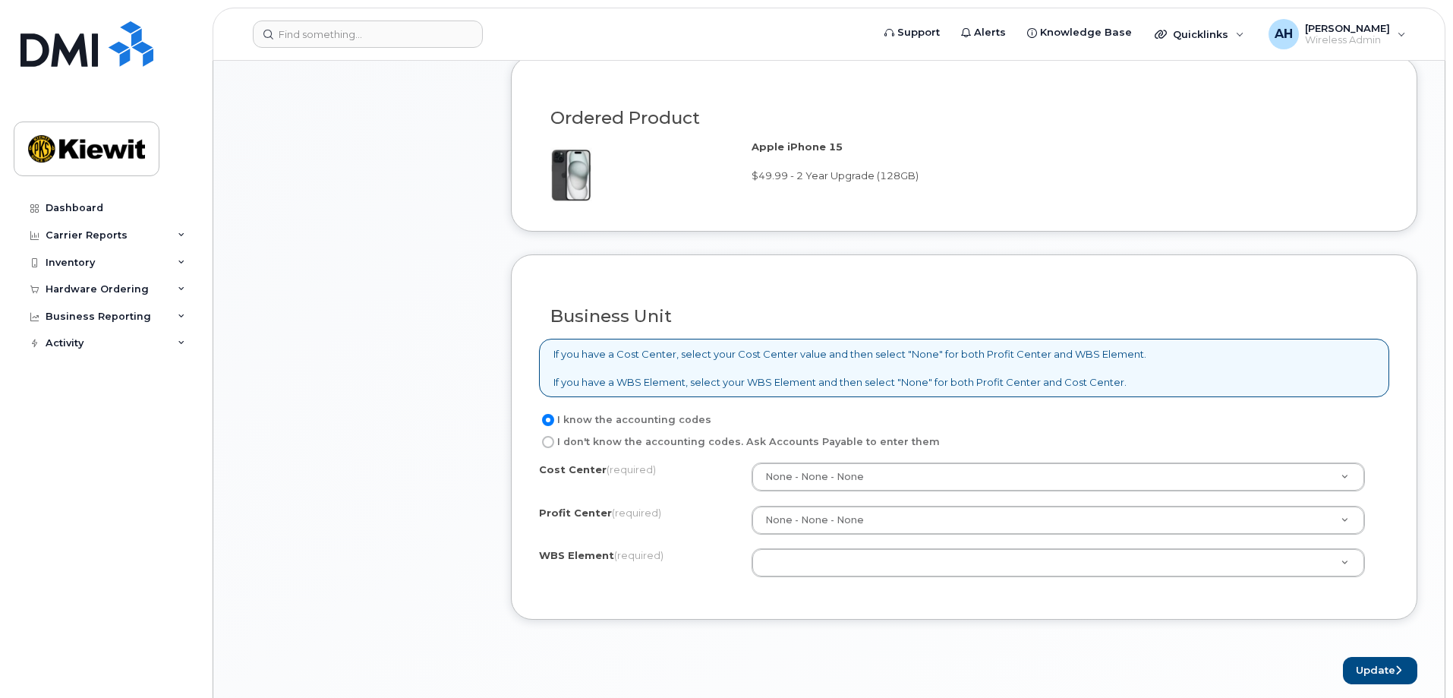
scroll to position [1063, 0]
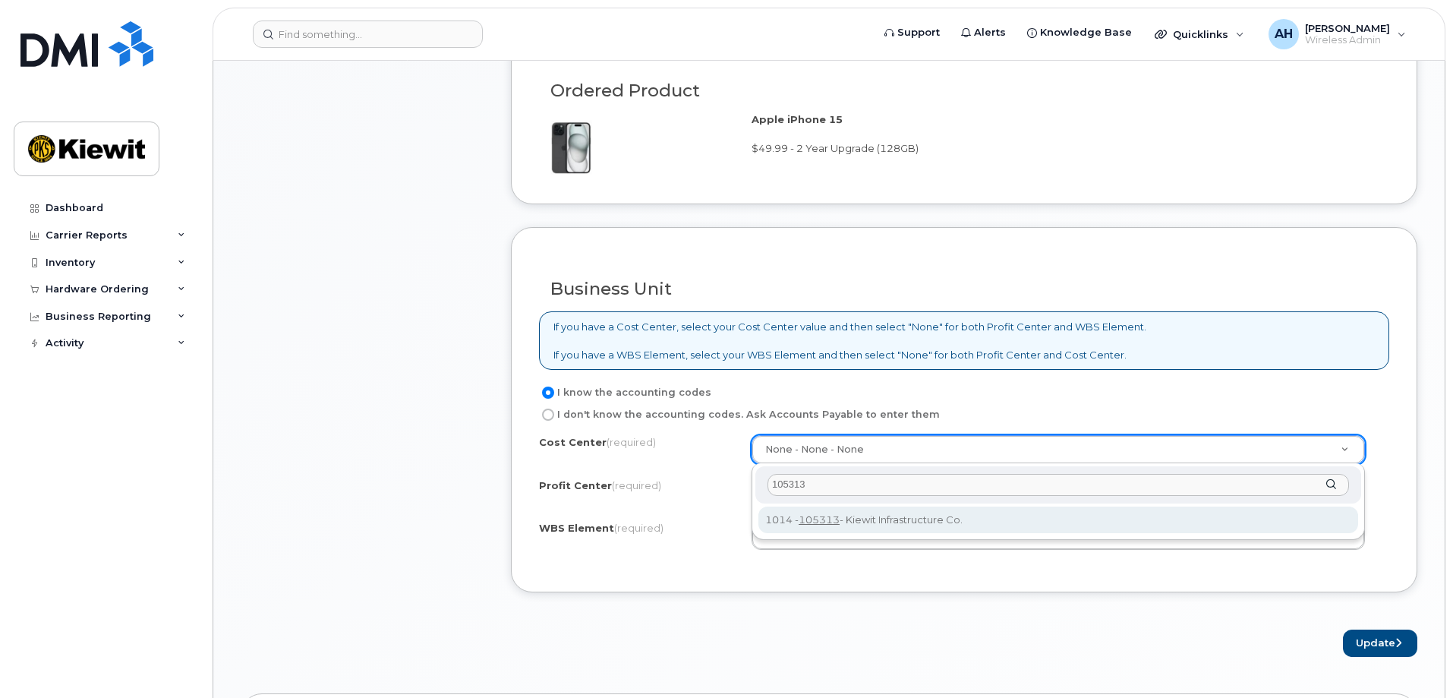
type input "105313"
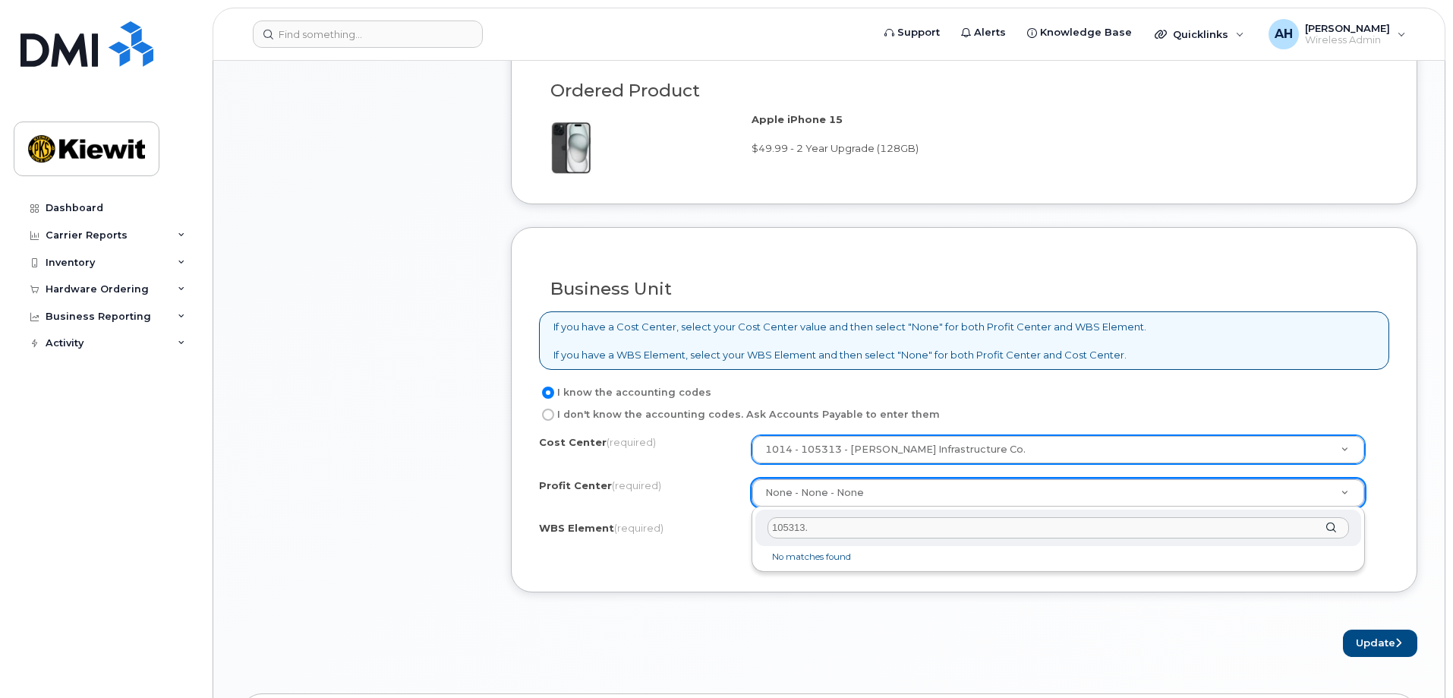
type input "105313"
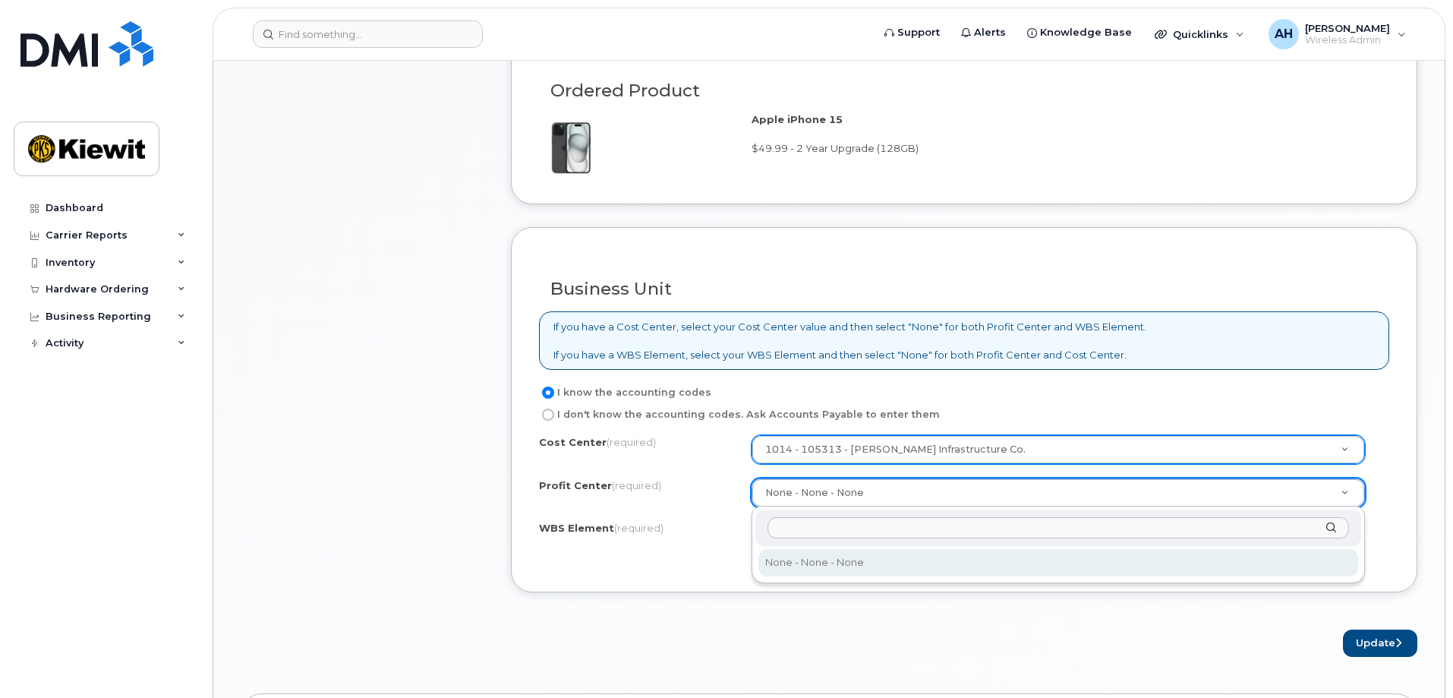
click at [813, 533] on input "text" at bounding box center [1057, 528] width 581 height 22
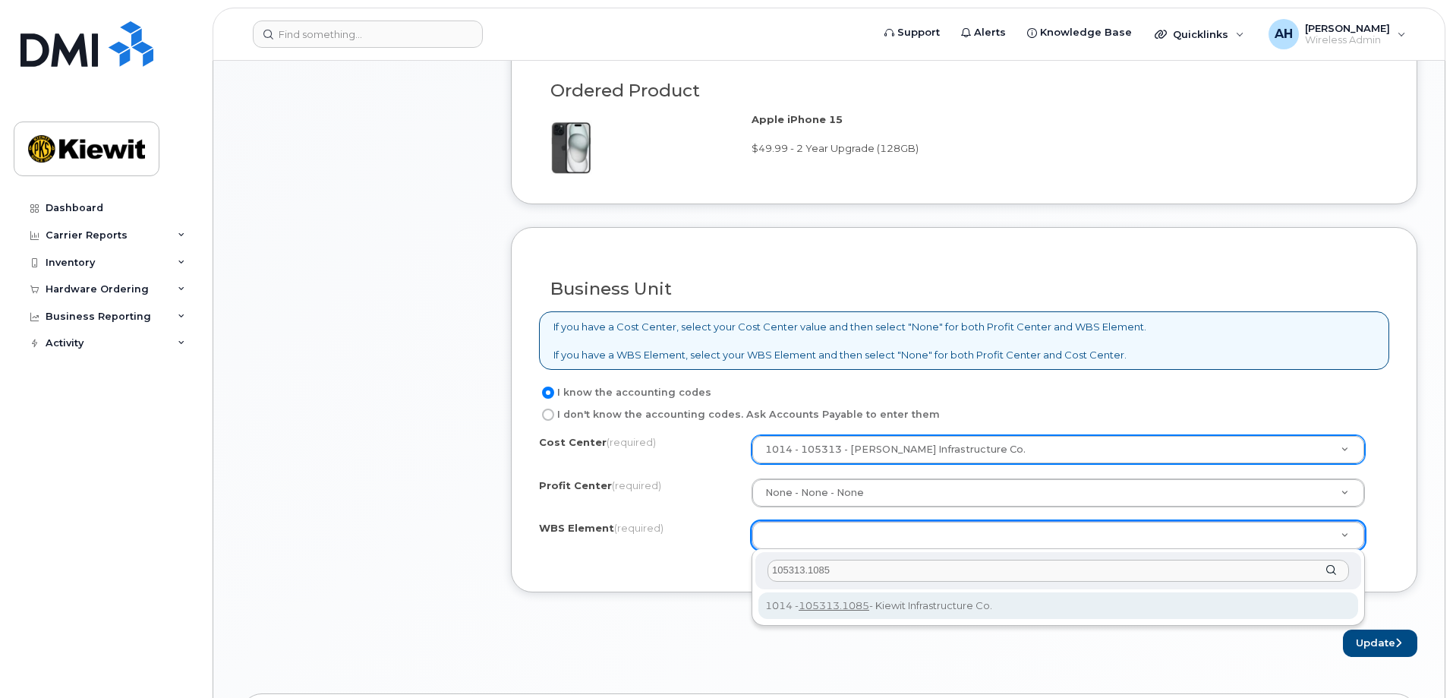
type input "105313.1085"
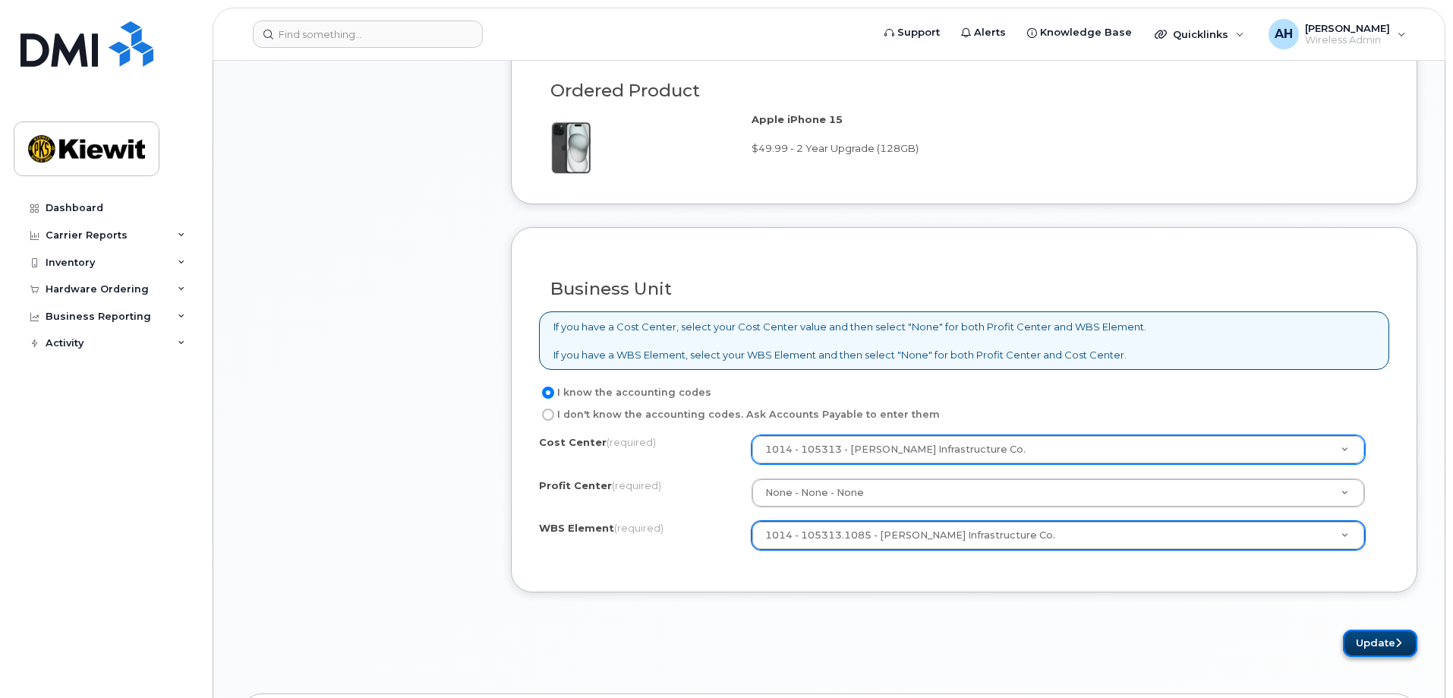
click at [1369, 642] on button "Update" at bounding box center [1380, 643] width 74 height 28
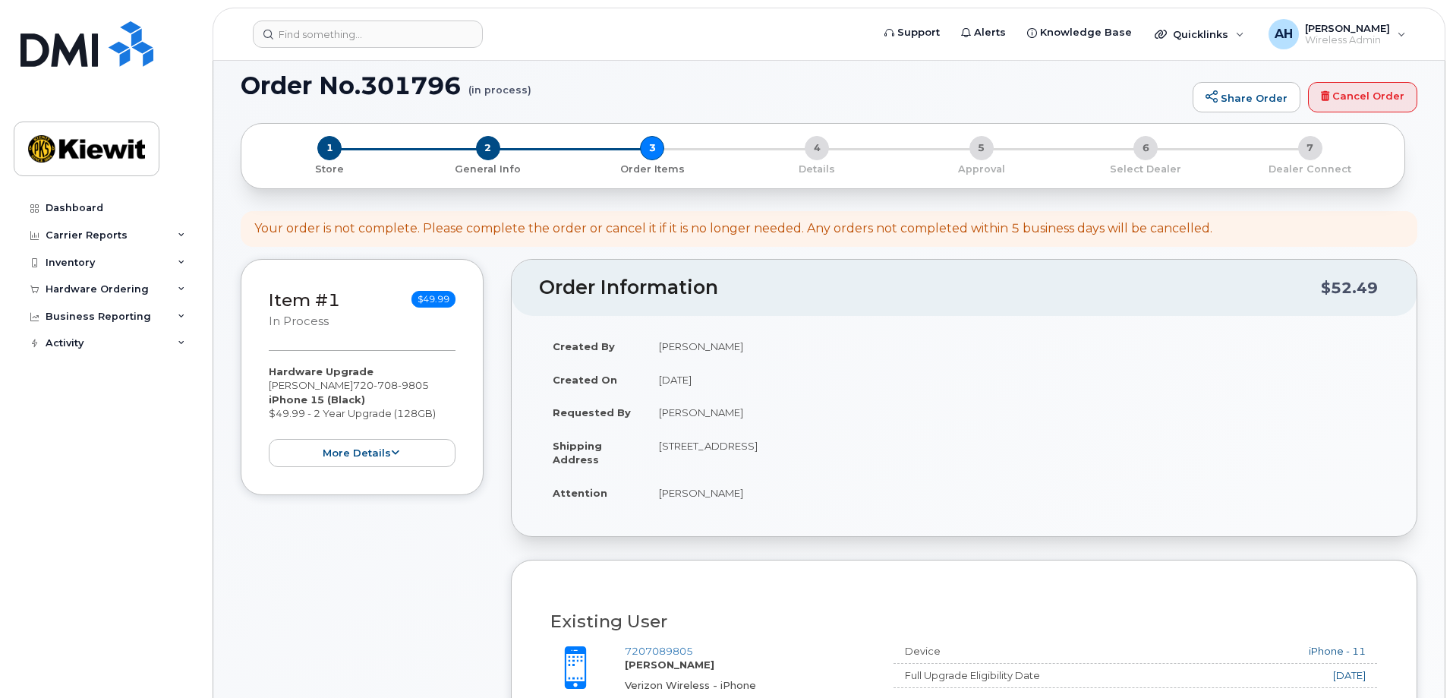
scroll to position [531, 0]
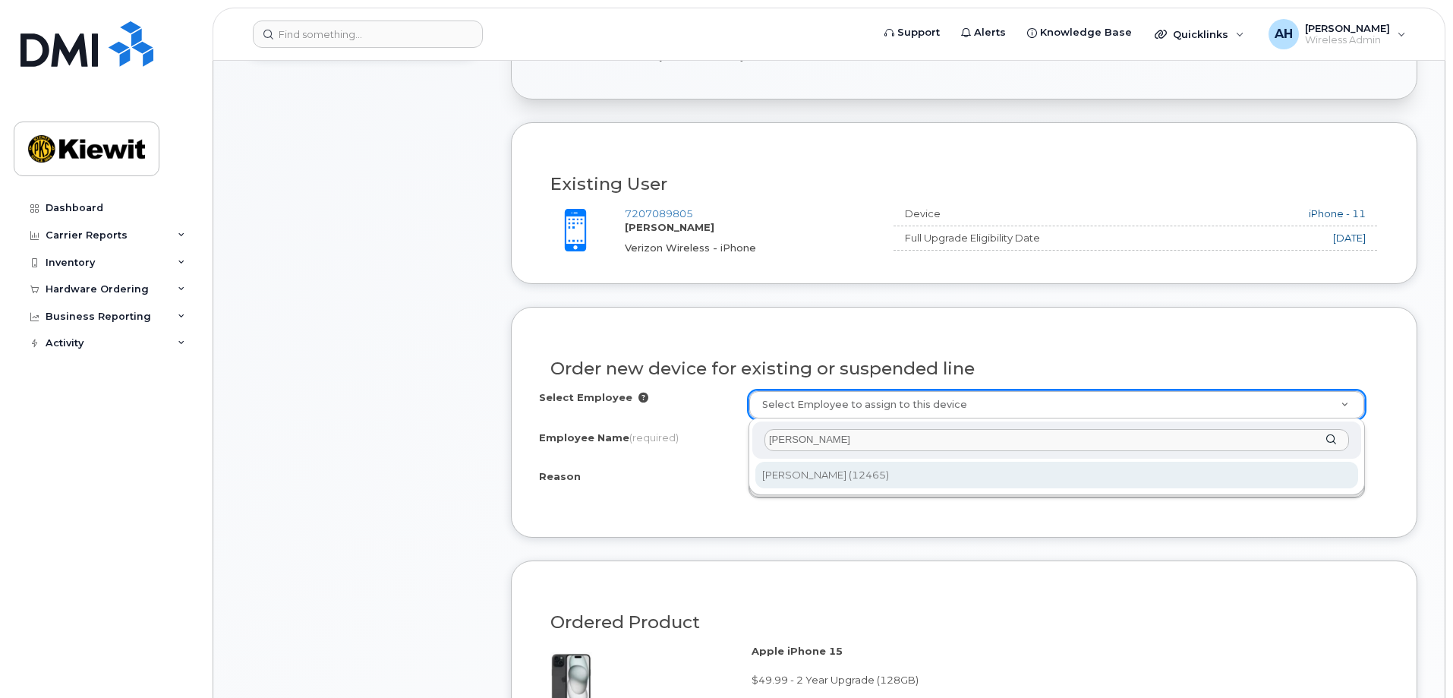
type input "allison harris"
type input "2144681"
select select
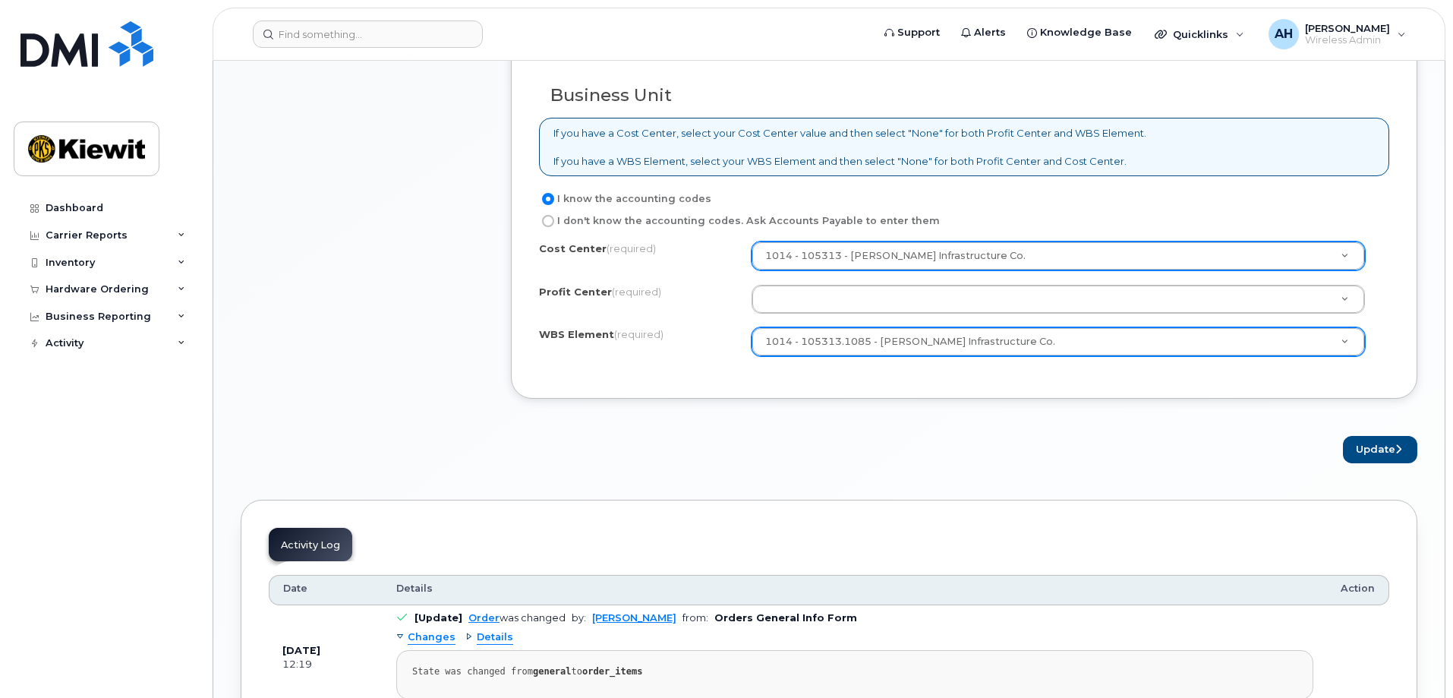
scroll to position [1366, 0]
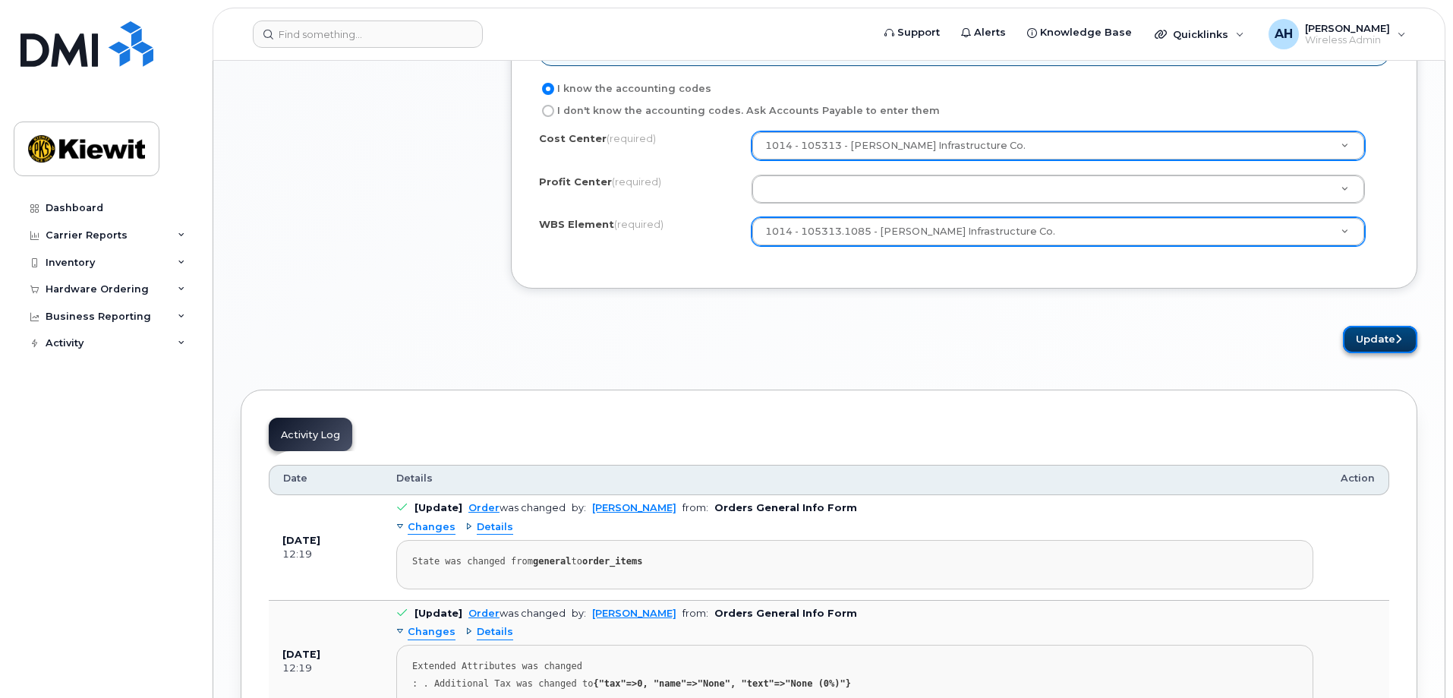
click at [1369, 339] on button "Update" at bounding box center [1380, 340] width 74 height 28
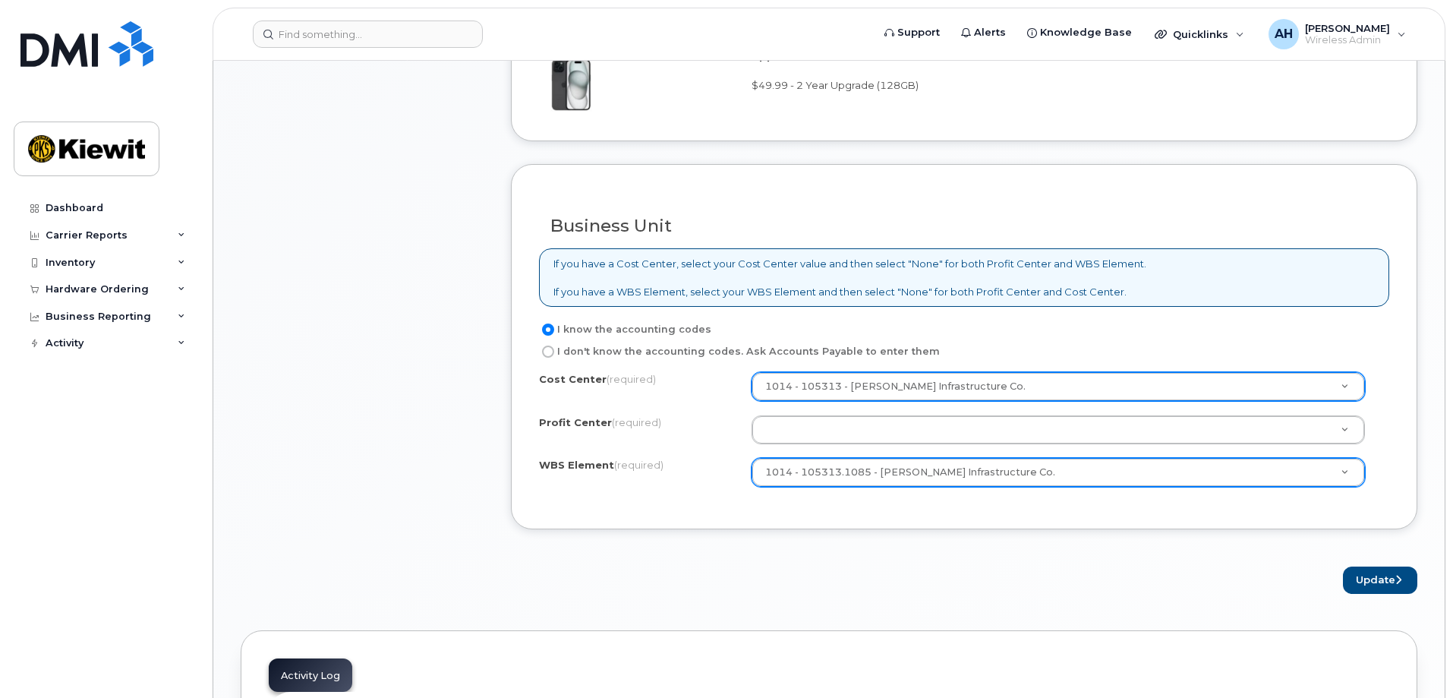
scroll to position [1139, 0]
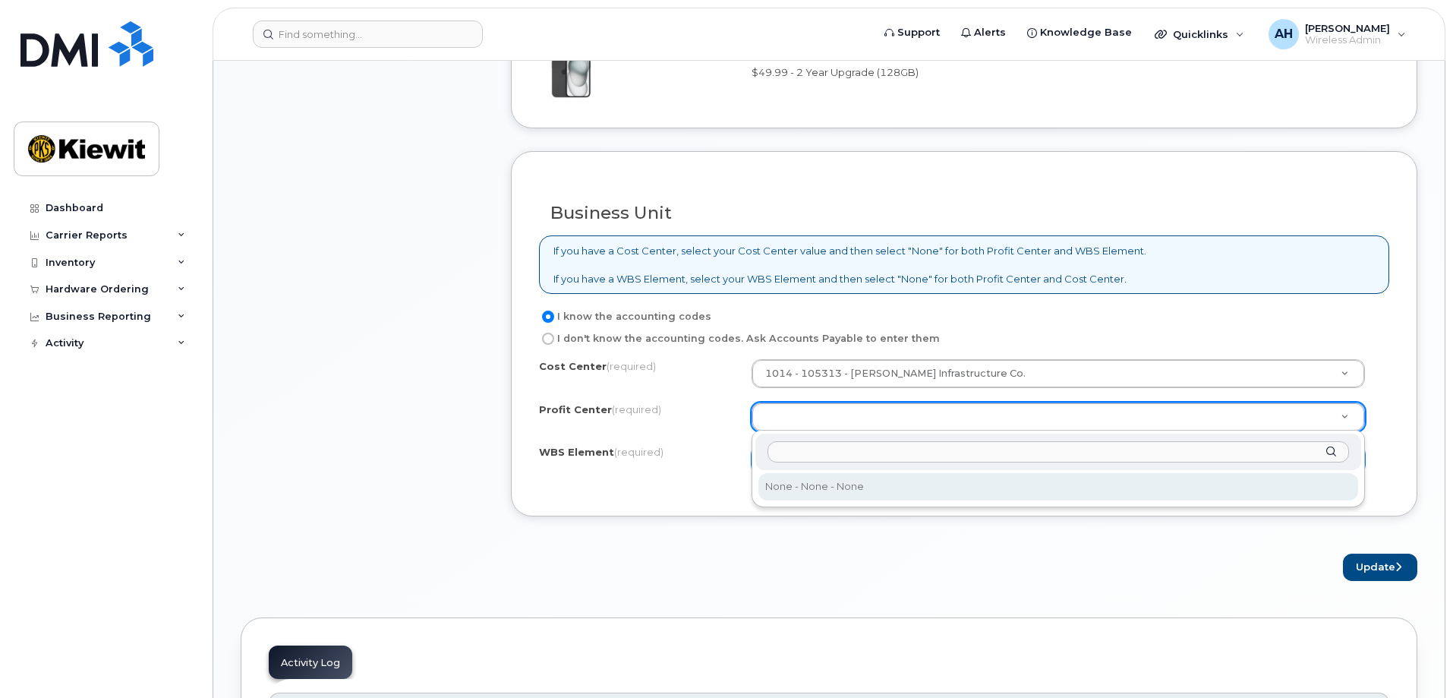
select select "None"
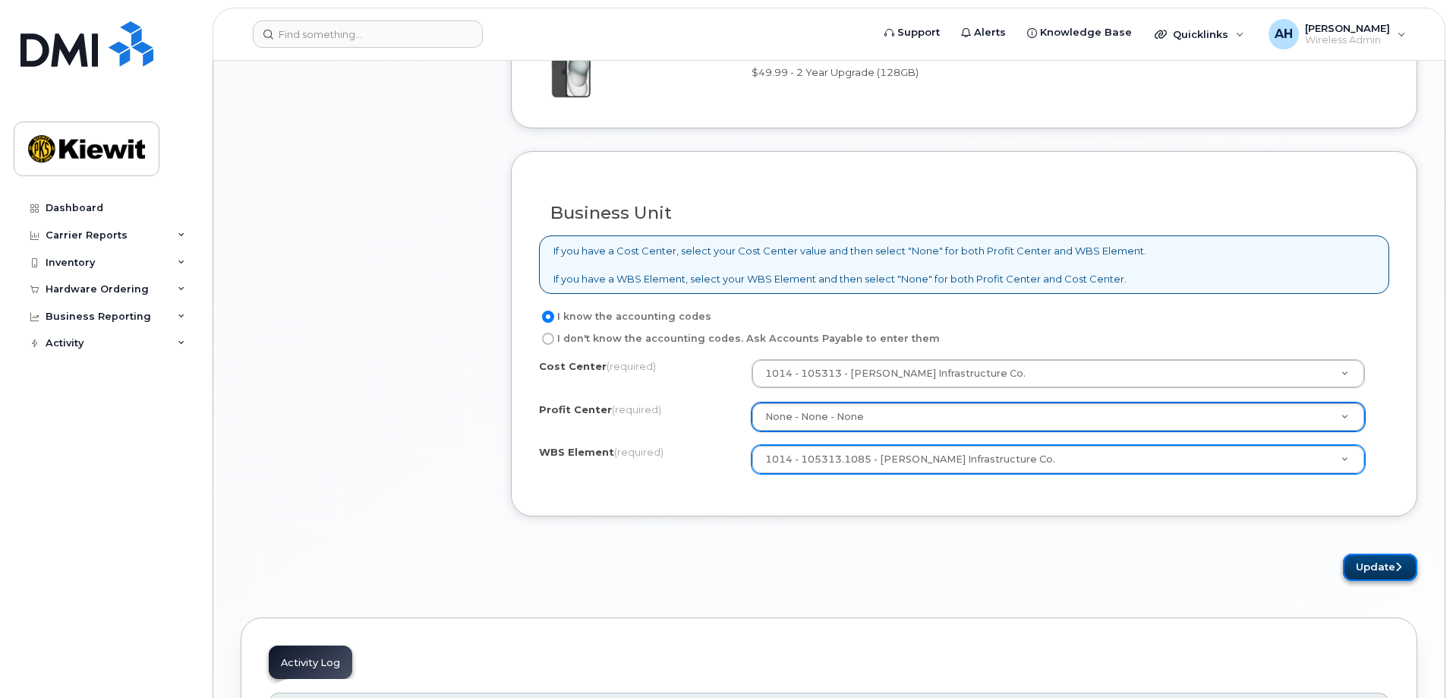
click at [1373, 561] on button "Update" at bounding box center [1380, 567] width 74 height 28
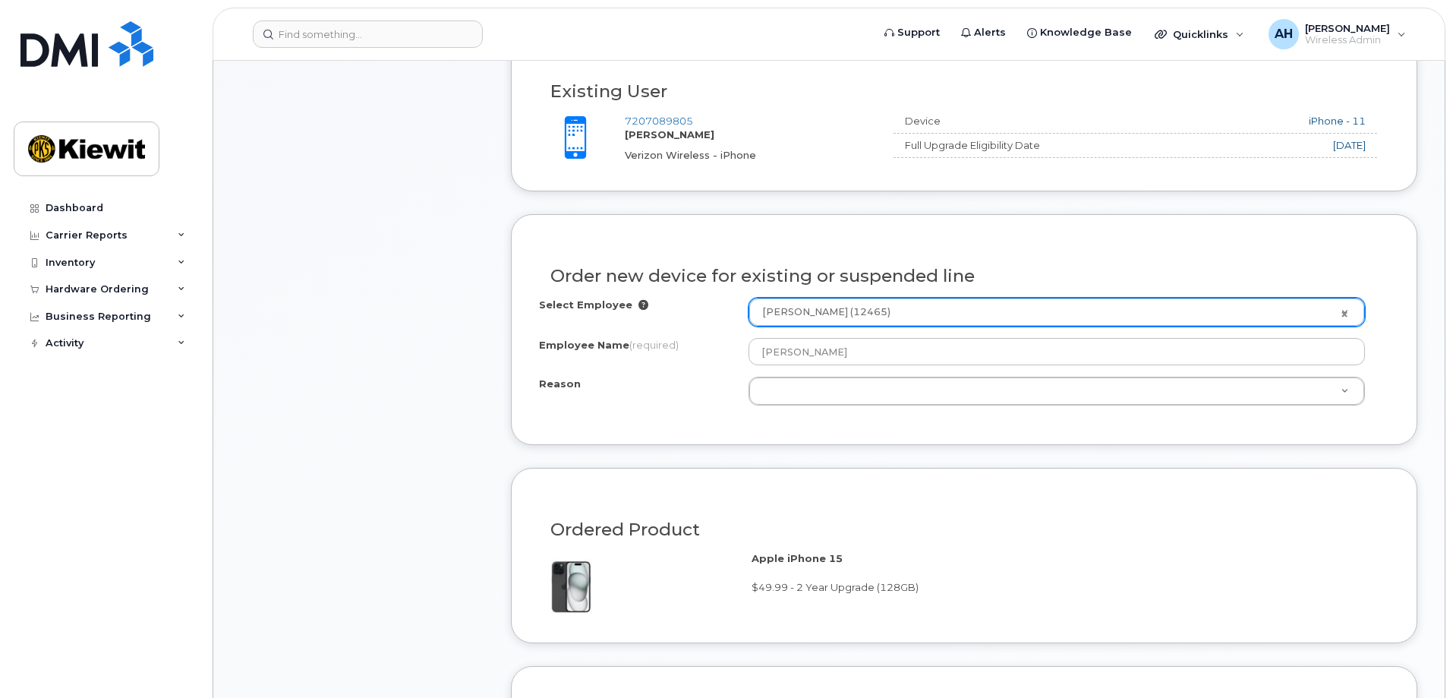
scroll to position [621, 0]
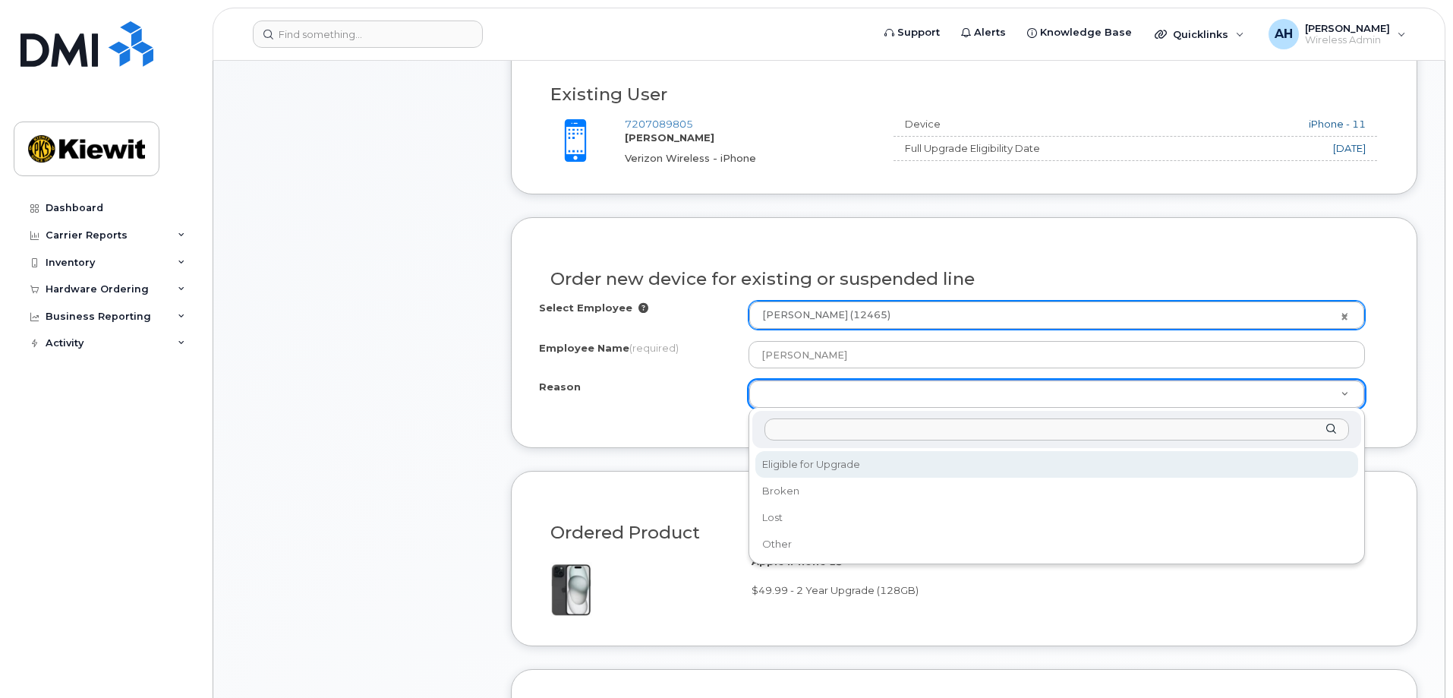
select select "eligible_for_upgrade"
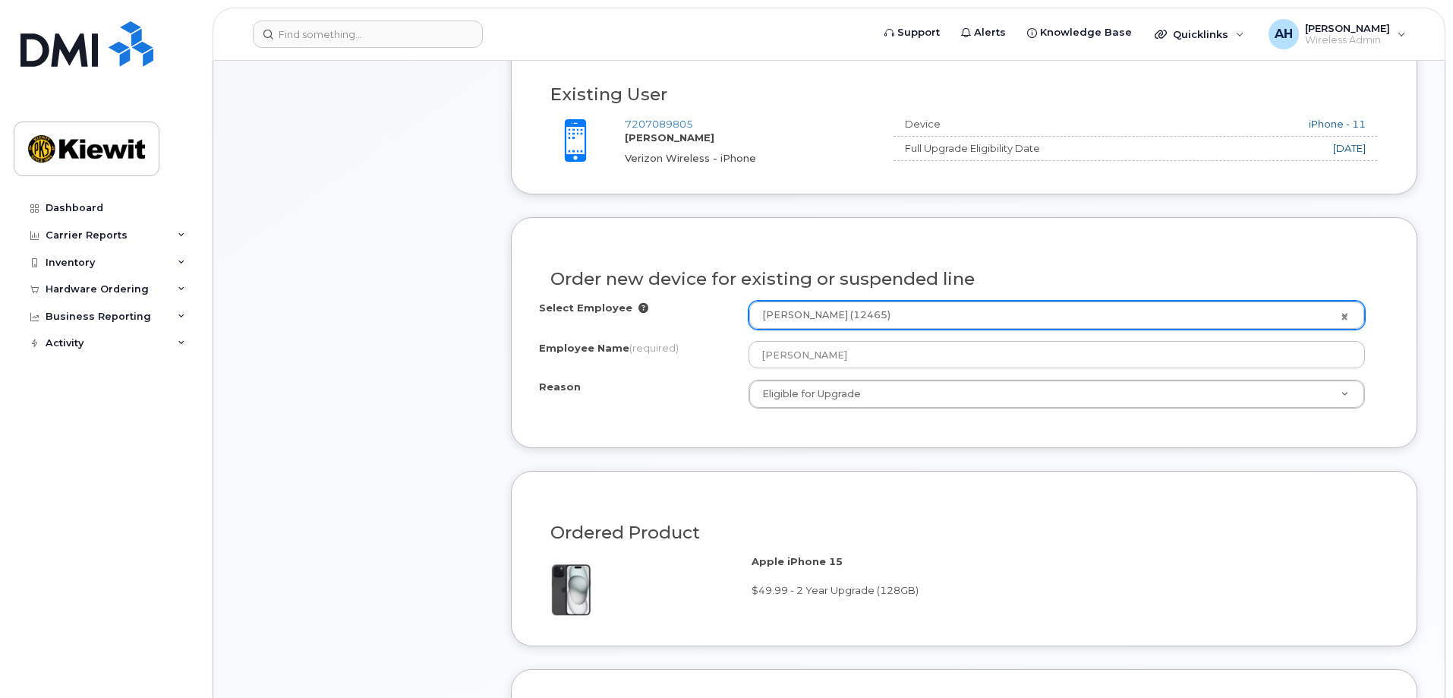
click at [1036, 466] on form "Existing User Additional cost to upgrading the device Selected device is Eligib…" at bounding box center [964, 566] width 906 height 1066
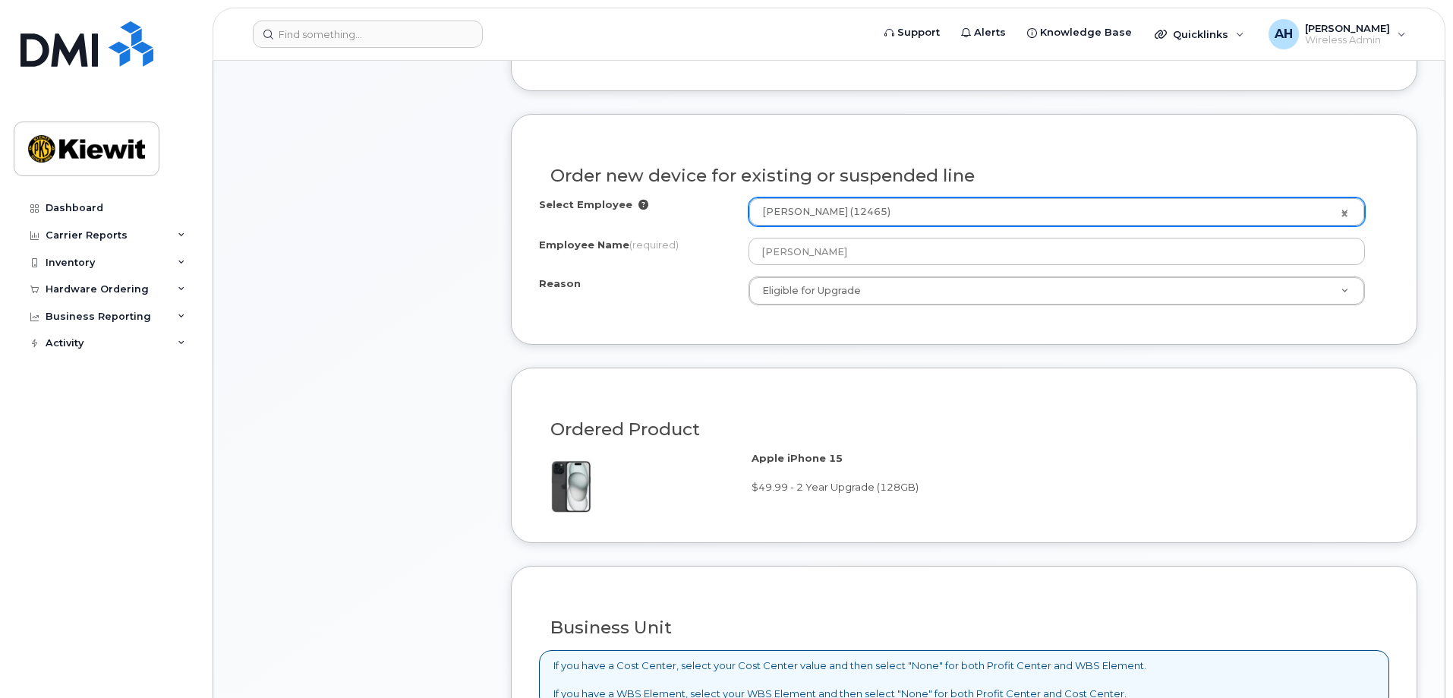
scroll to position [1076, 0]
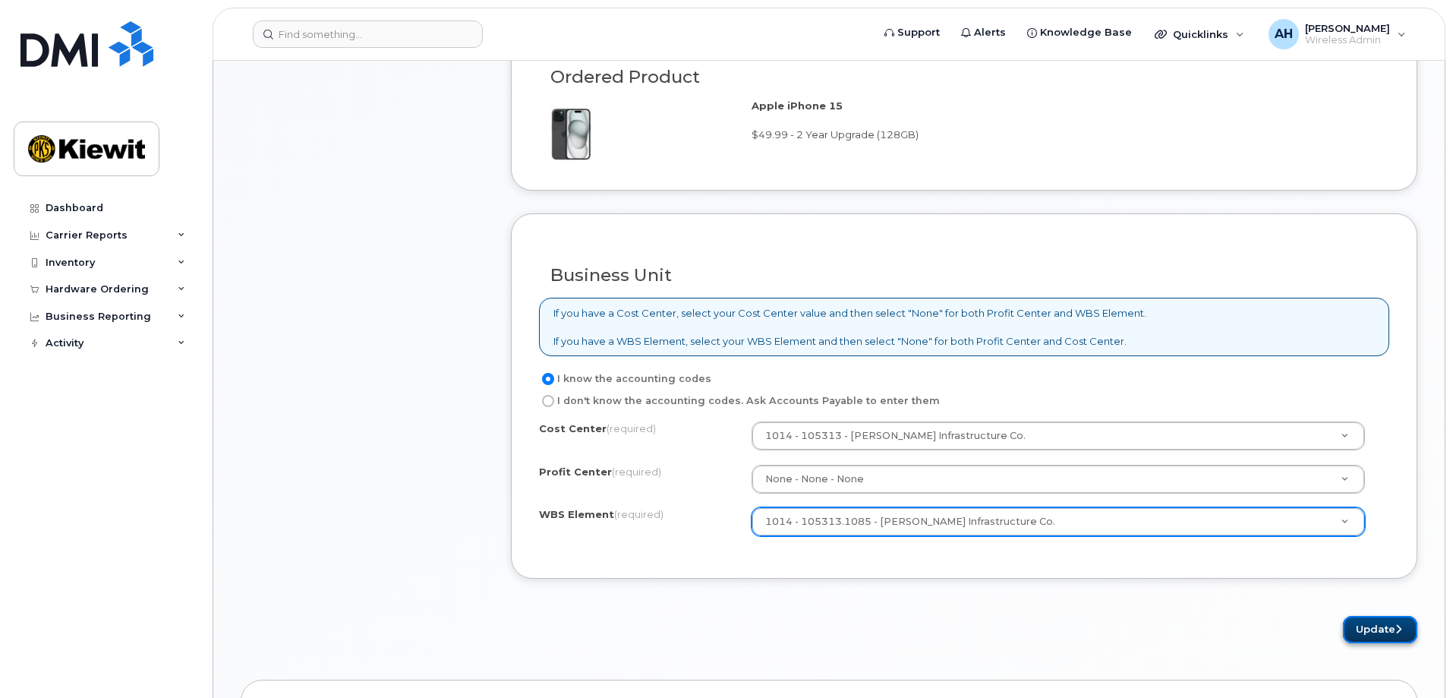
click at [1378, 632] on button "Update" at bounding box center [1380, 630] width 74 height 28
click at [944, 366] on div "Business Unit If you have a Cost Center, select your Cost Center value and then…" at bounding box center [964, 395] width 906 height 365
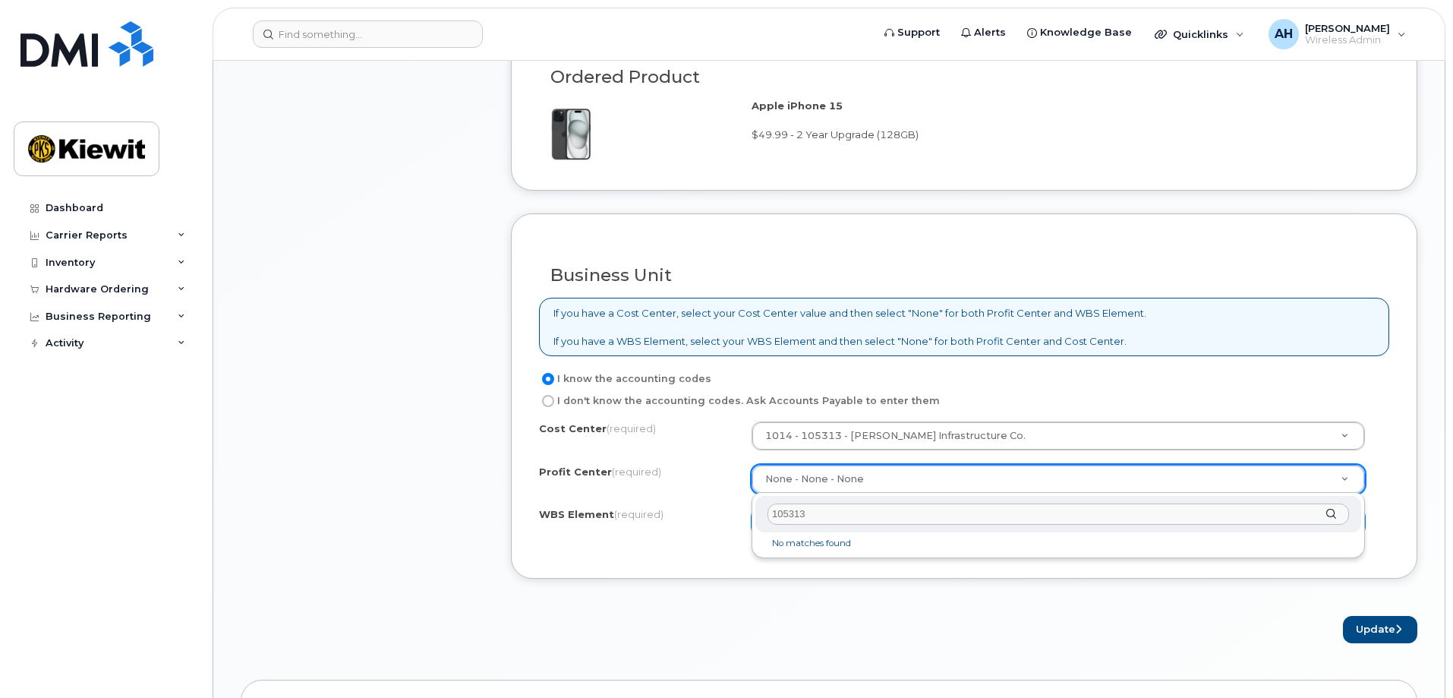
type input "105313"
click at [1330, 512] on div "105313" at bounding box center [1058, 514] width 606 height 37
drag, startPoint x: 824, startPoint y: 521, endPoint x: 726, endPoint y: 524, distance: 97.2
click at [735, 519] on body "Support Alerts Knowledge Base Quicklinks Suspend / Cancel Device Change SIM Car…" at bounding box center [726, 202] width 1453 height 2557
type input "fly"
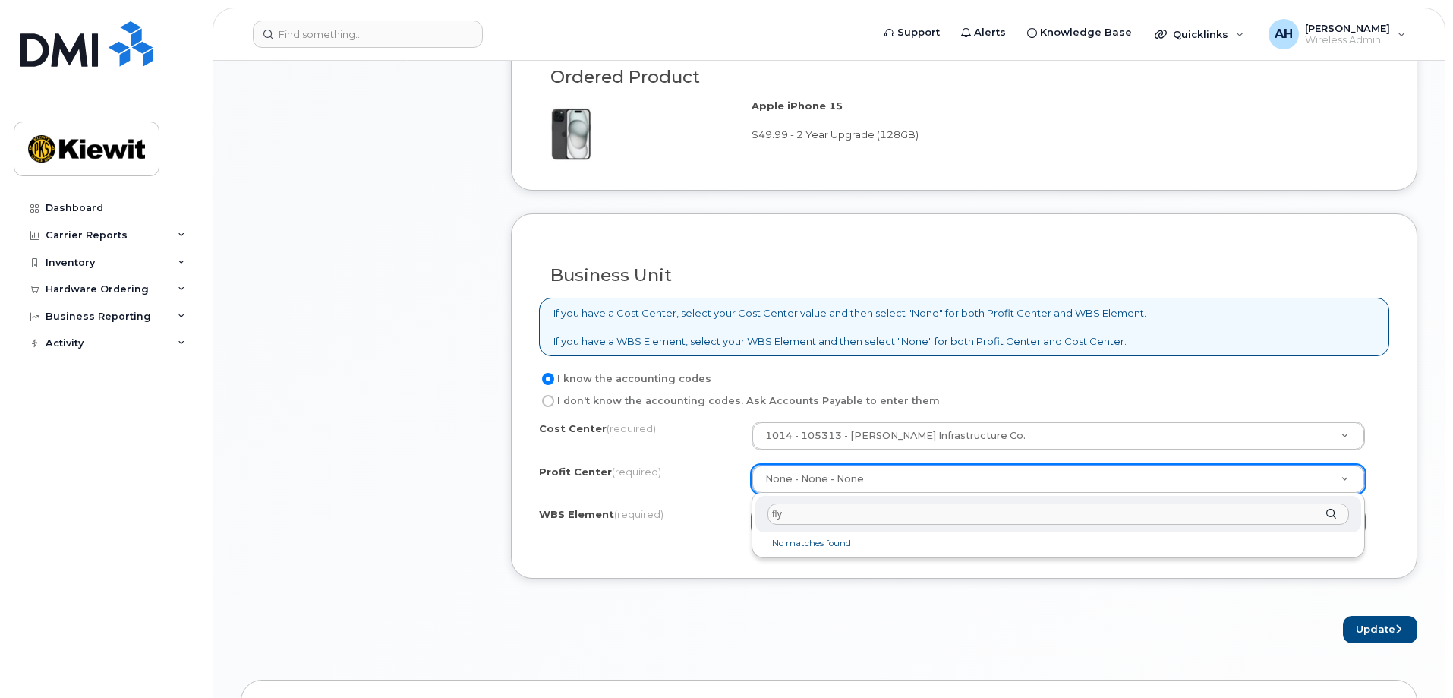
click at [1328, 510] on div "fly" at bounding box center [1058, 514] width 606 height 37
drag, startPoint x: 821, startPoint y: 513, endPoint x: 719, endPoint y: 518, distance: 102.6
click at [720, 518] on body "Support Alerts Knowledge Base Quicklinks Suspend / Cancel Device Change SIM Car…" at bounding box center [726, 202] width 1453 height 2557
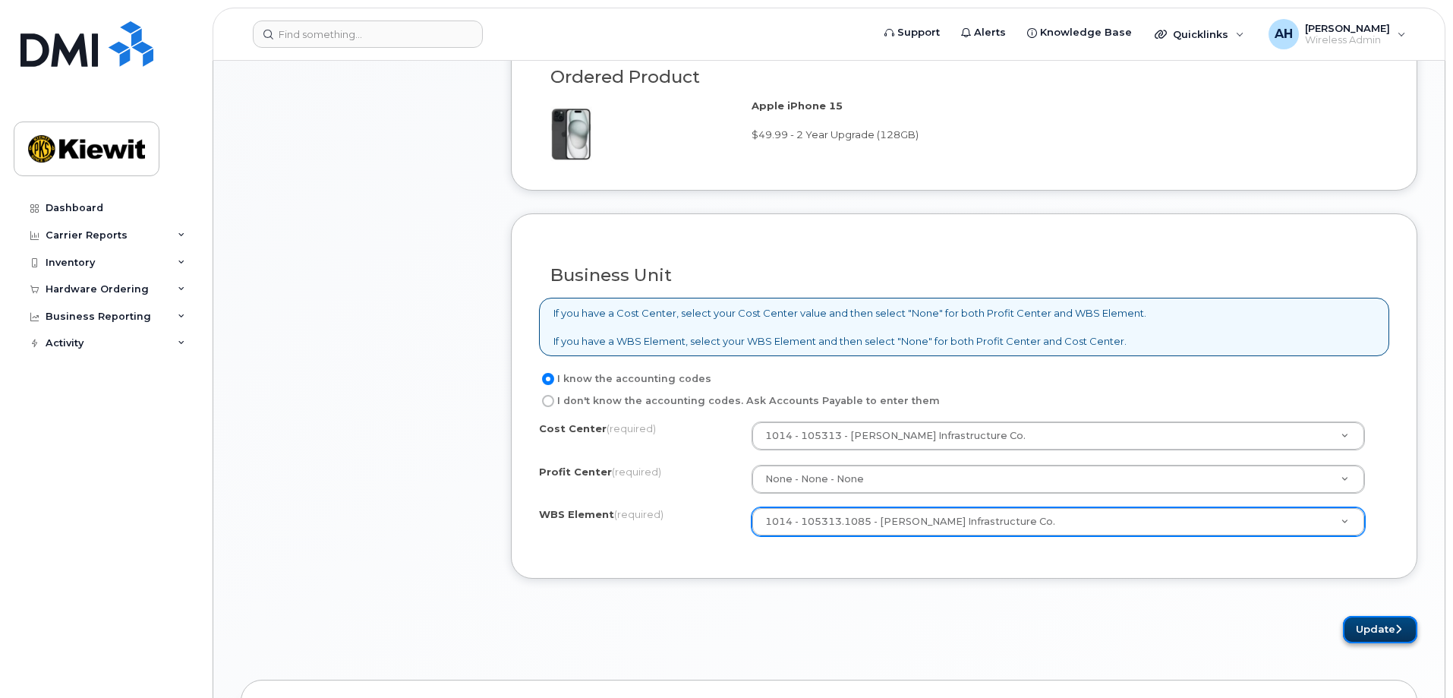
click at [1359, 620] on button "Update" at bounding box center [1380, 630] width 74 height 28
click at [703, 557] on div "Business Unit If you have a Cost Center, select your Cost Center value and then…" at bounding box center [964, 395] width 906 height 365
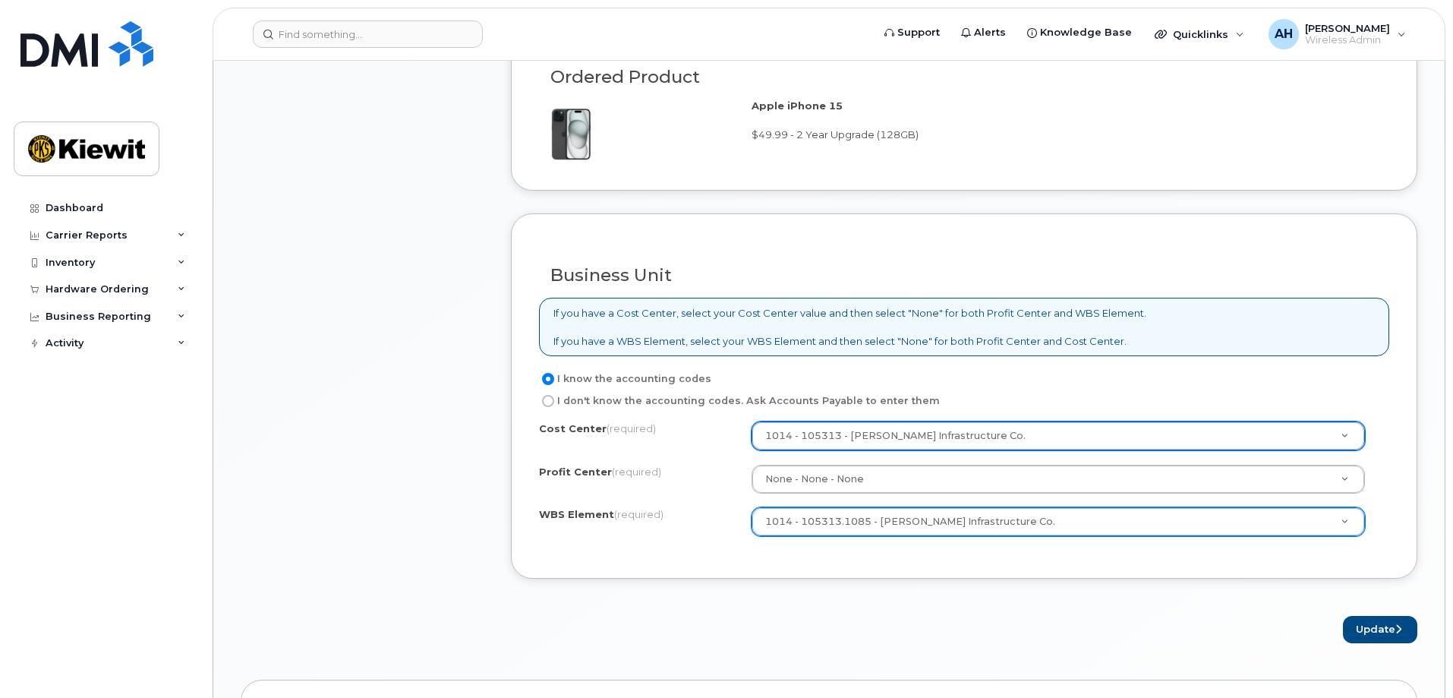
click at [973, 374] on div "I know the accounting codes" at bounding box center [958, 379] width 838 height 18
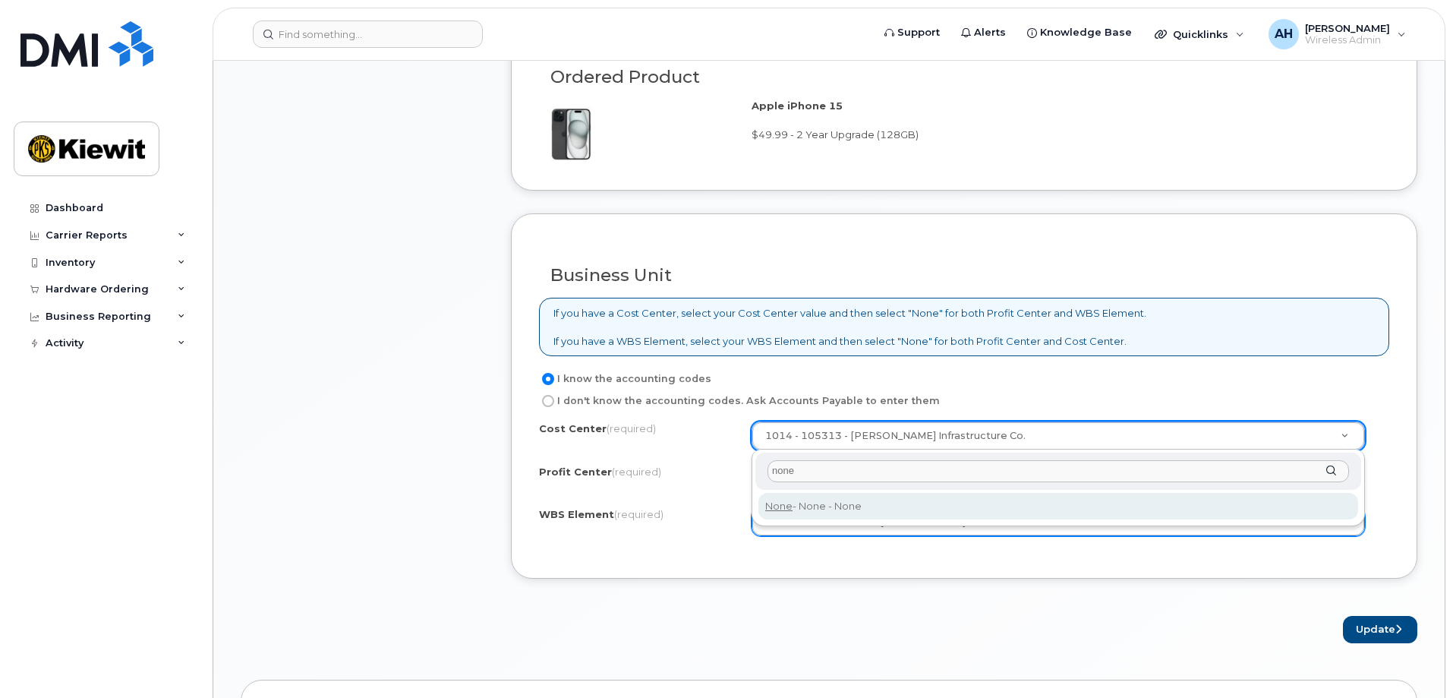
type input "none"
type input "None"
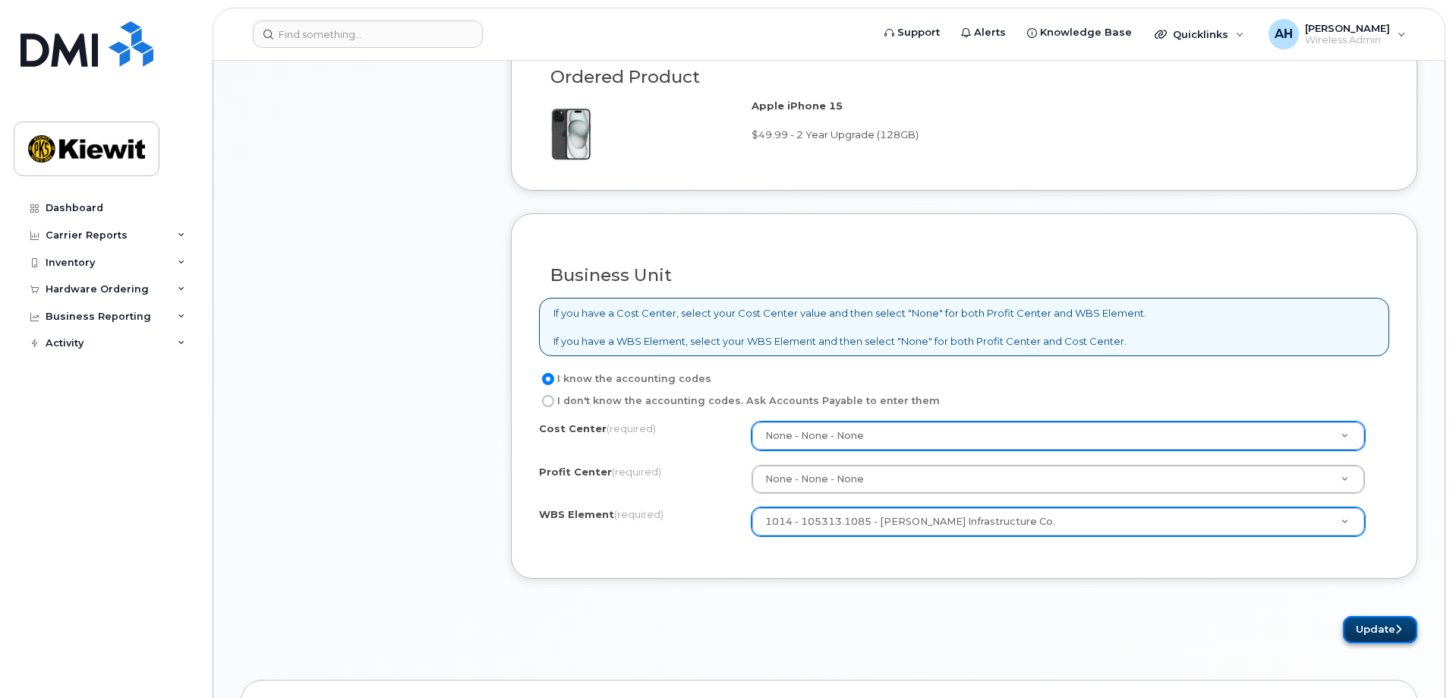
click at [1362, 623] on button "Update" at bounding box center [1380, 630] width 74 height 28
click at [865, 564] on div "Business Unit If you have a Cost Center, select your Cost Center value and then…" at bounding box center [964, 395] width 906 height 365
click at [546, 398] on input "I don't know the accounting codes. Ask Accounts Payable to enter them" at bounding box center [548, 401] width 12 height 12
radio input "true"
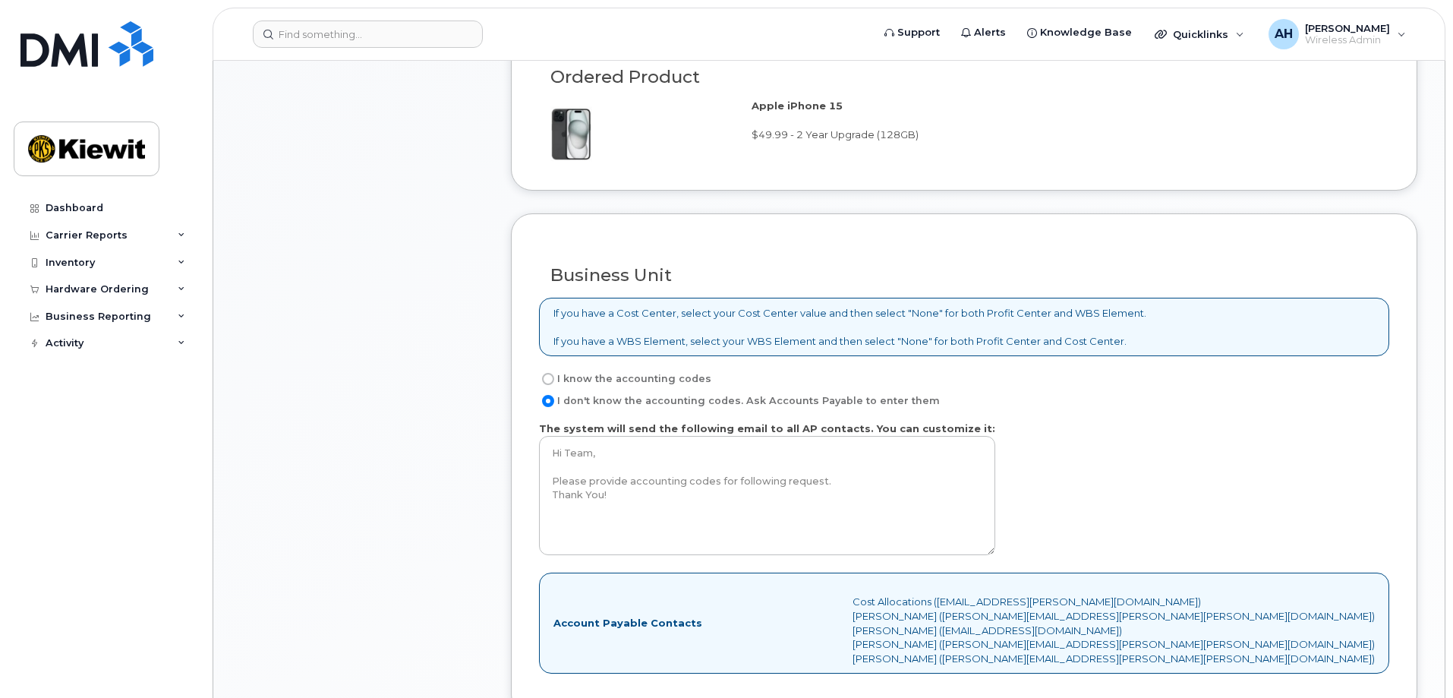
click at [545, 376] on input "I know the accounting codes" at bounding box center [548, 379] width 12 height 12
radio input "true"
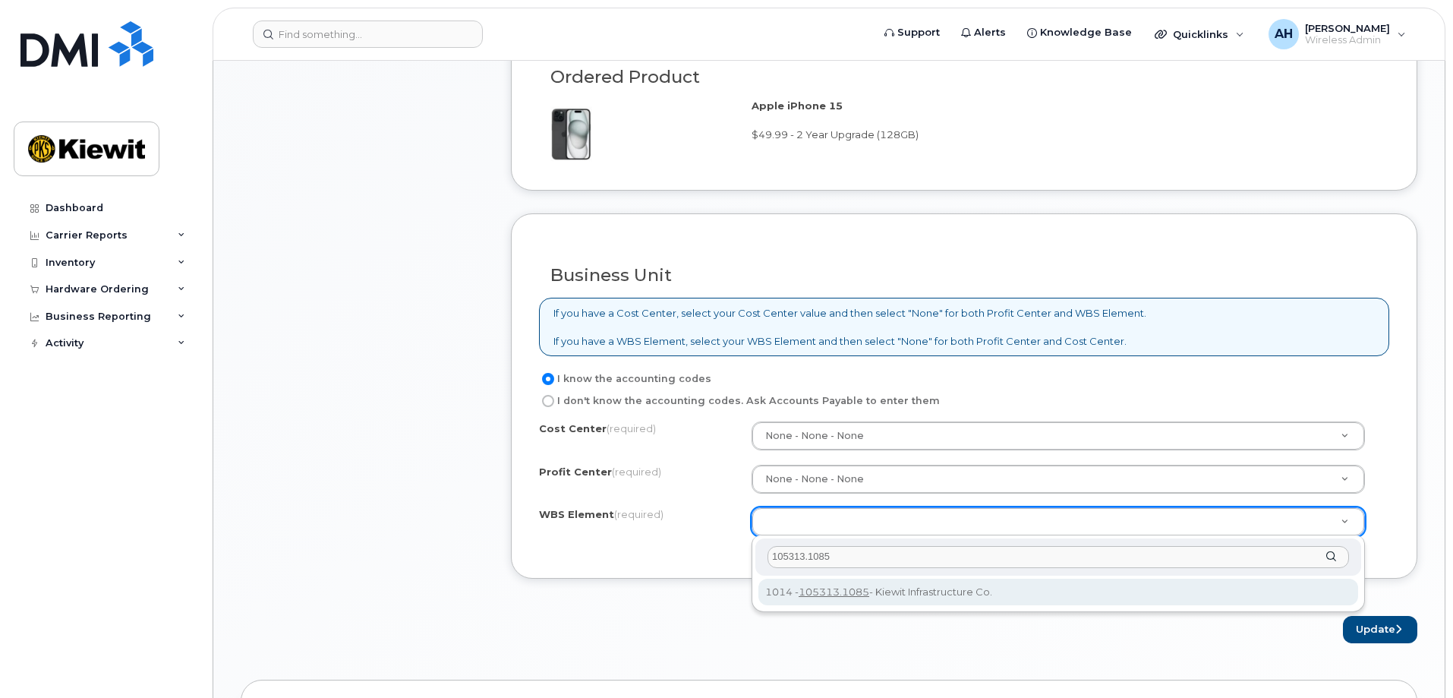
type input "105313.1085"
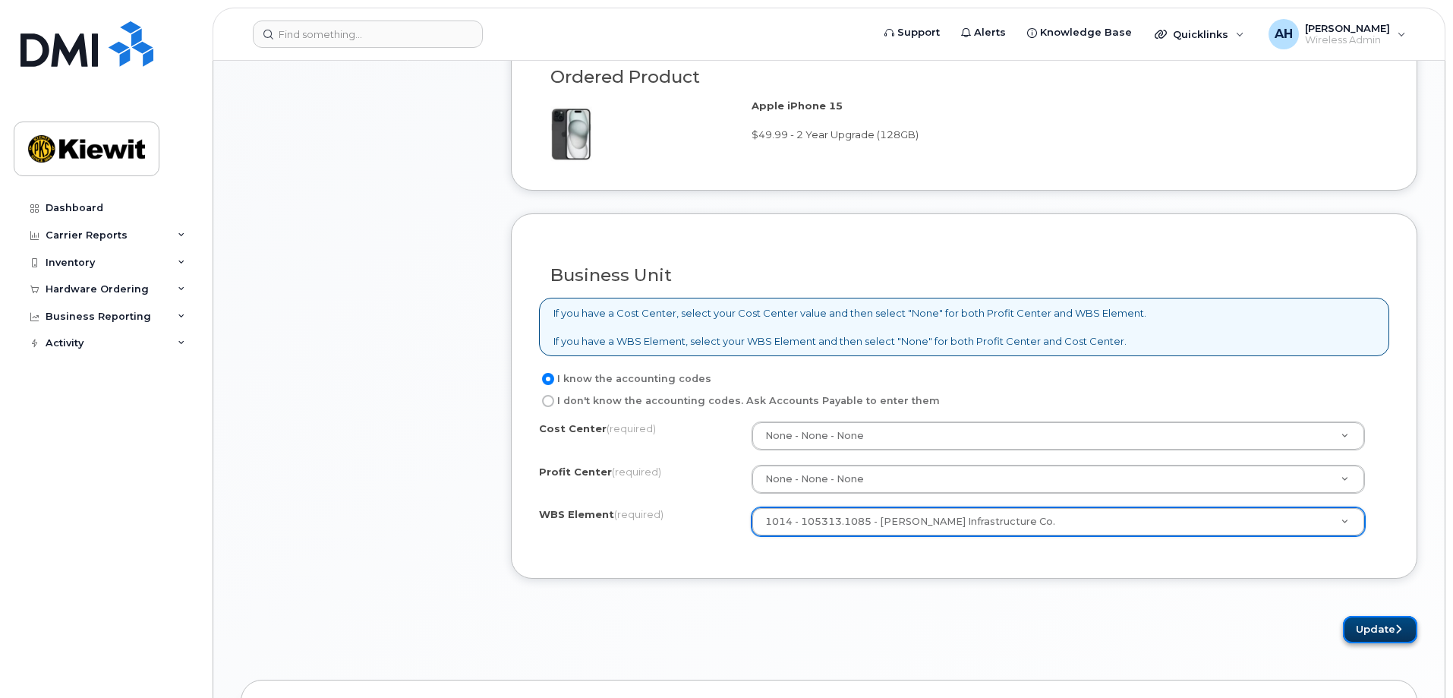
drag, startPoint x: 1375, startPoint y: 628, endPoint x: 1376, endPoint y: 619, distance: 10.0
click at [1374, 625] on button "Update" at bounding box center [1380, 630] width 74 height 28
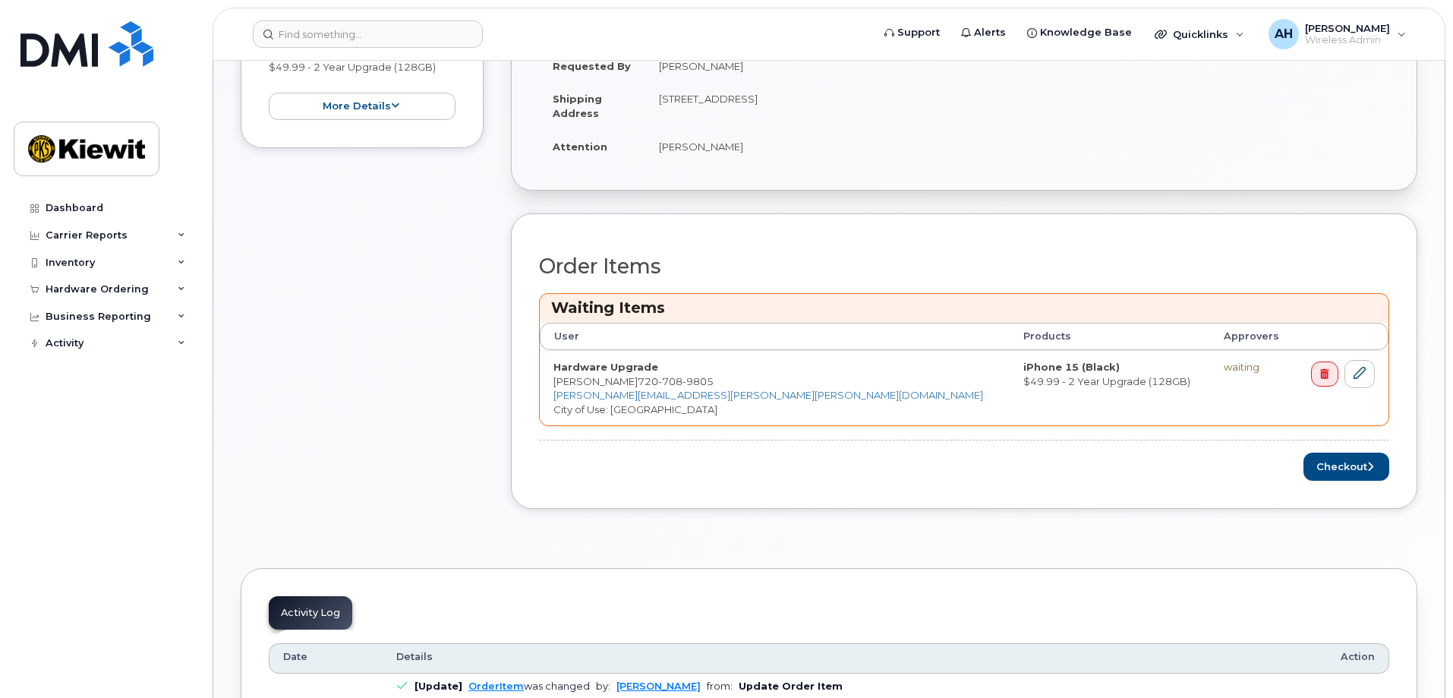
scroll to position [531, 0]
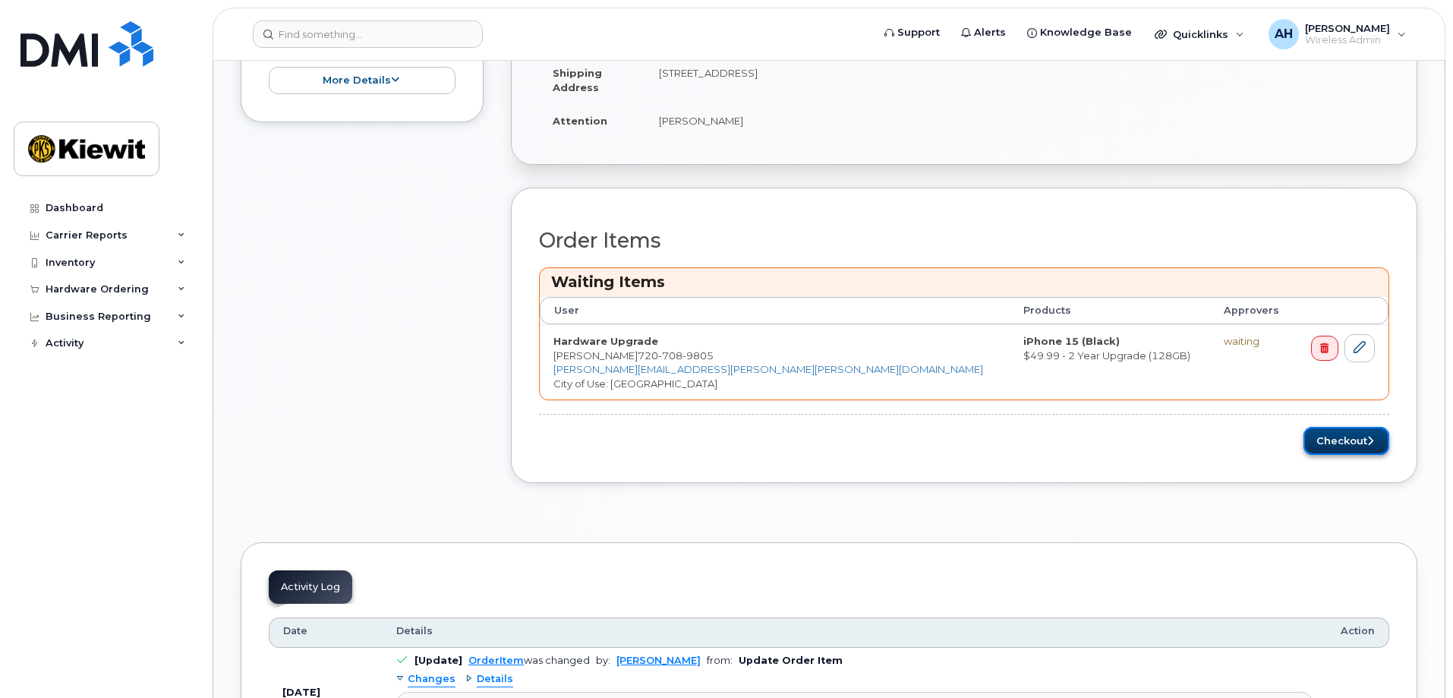
click at [1344, 439] on button "Checkout" at bounding box center [1346, 441] width 86 height 28
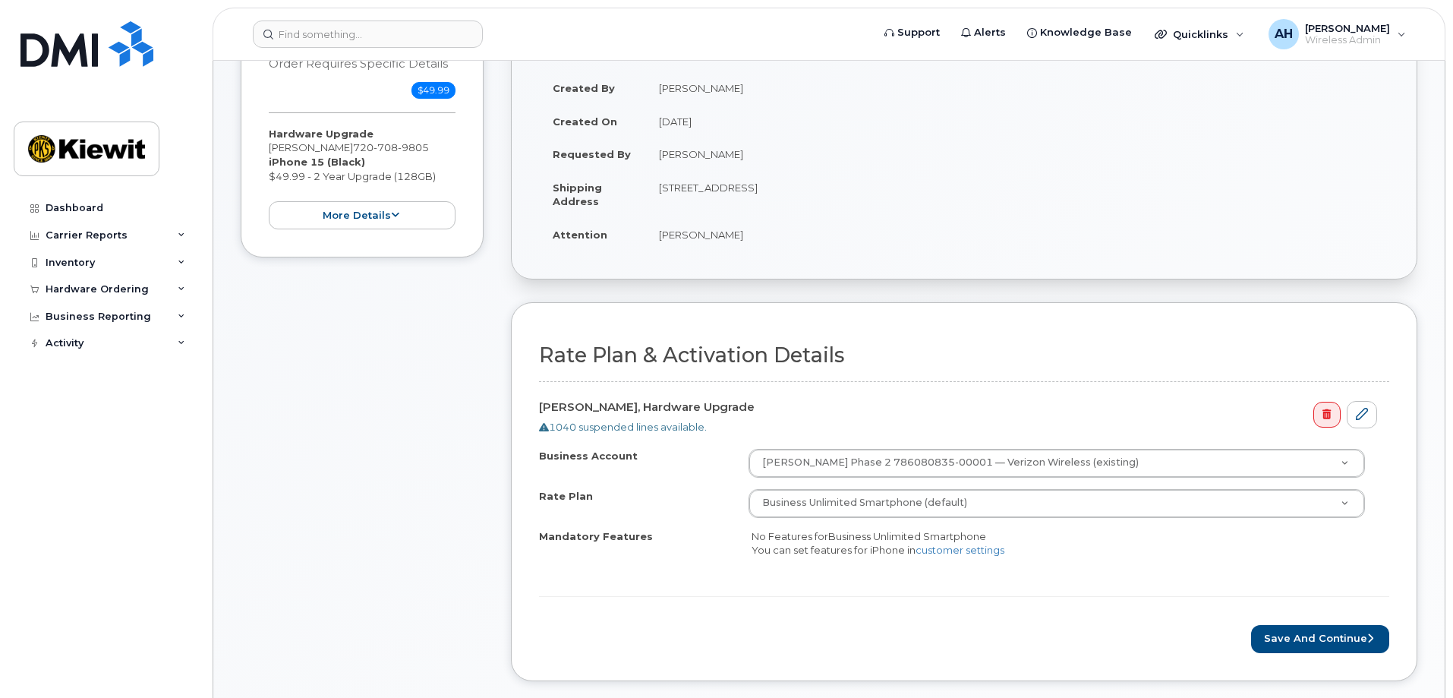
scroll to position [304, 0]
click at [1294, 632] on button "Save and Continue" at bounding box center [1320, 639] width 138 height 28
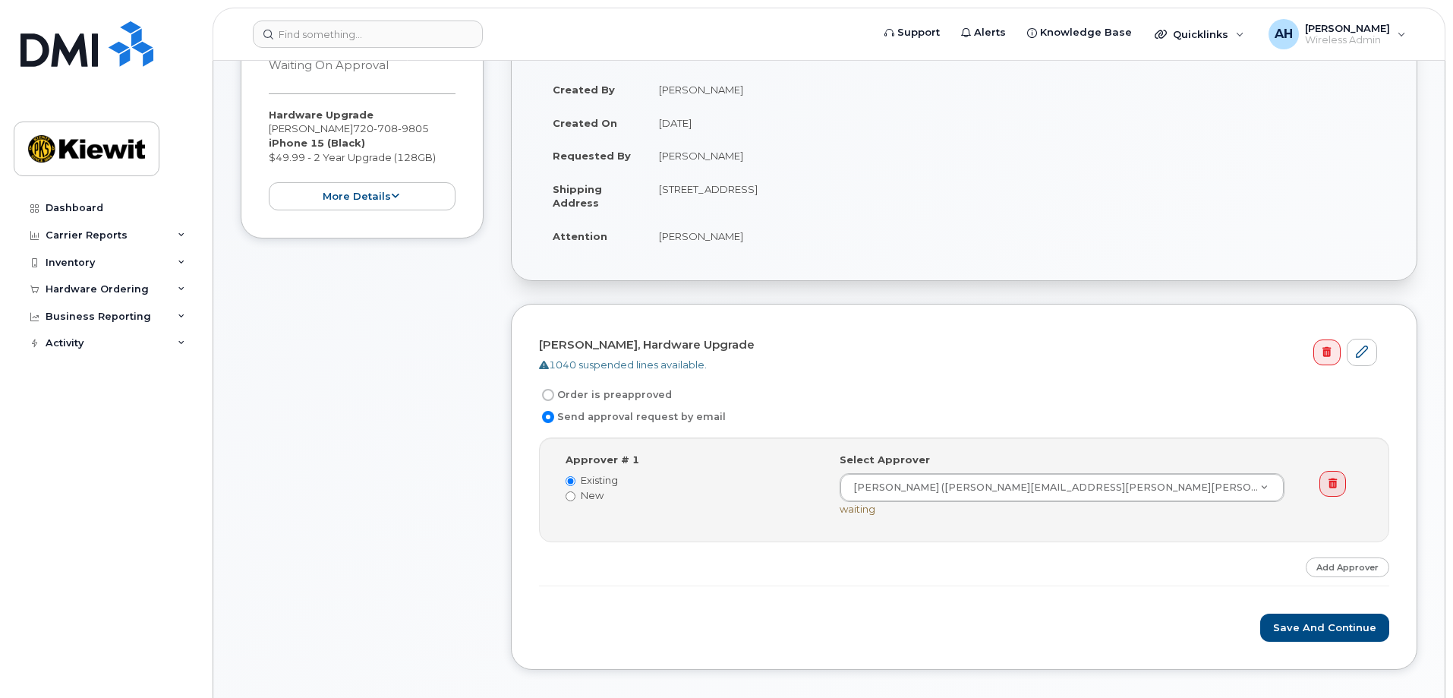
scroll to position [304, 0]
click at [1301, 625] on button "Save and Continue" at bounding box center [1324, 627] width 129 height 28
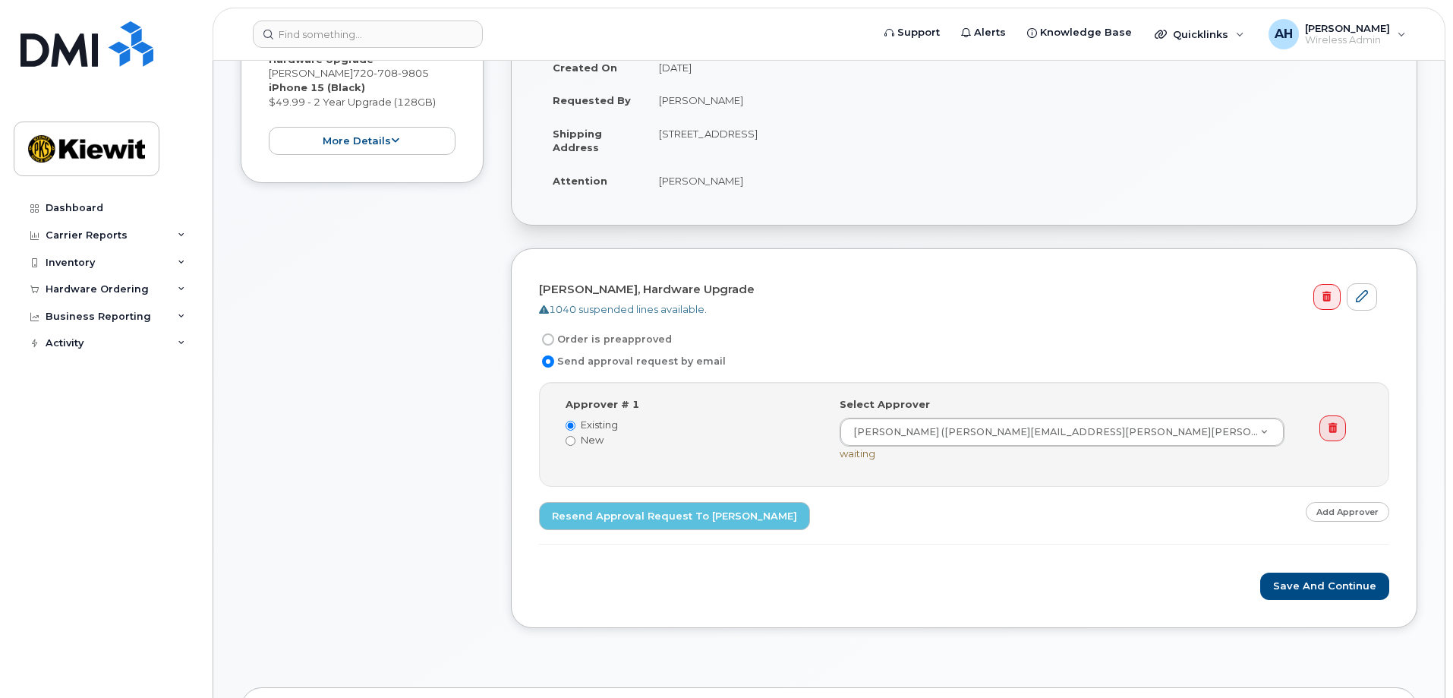
scroll to position [455, 0]
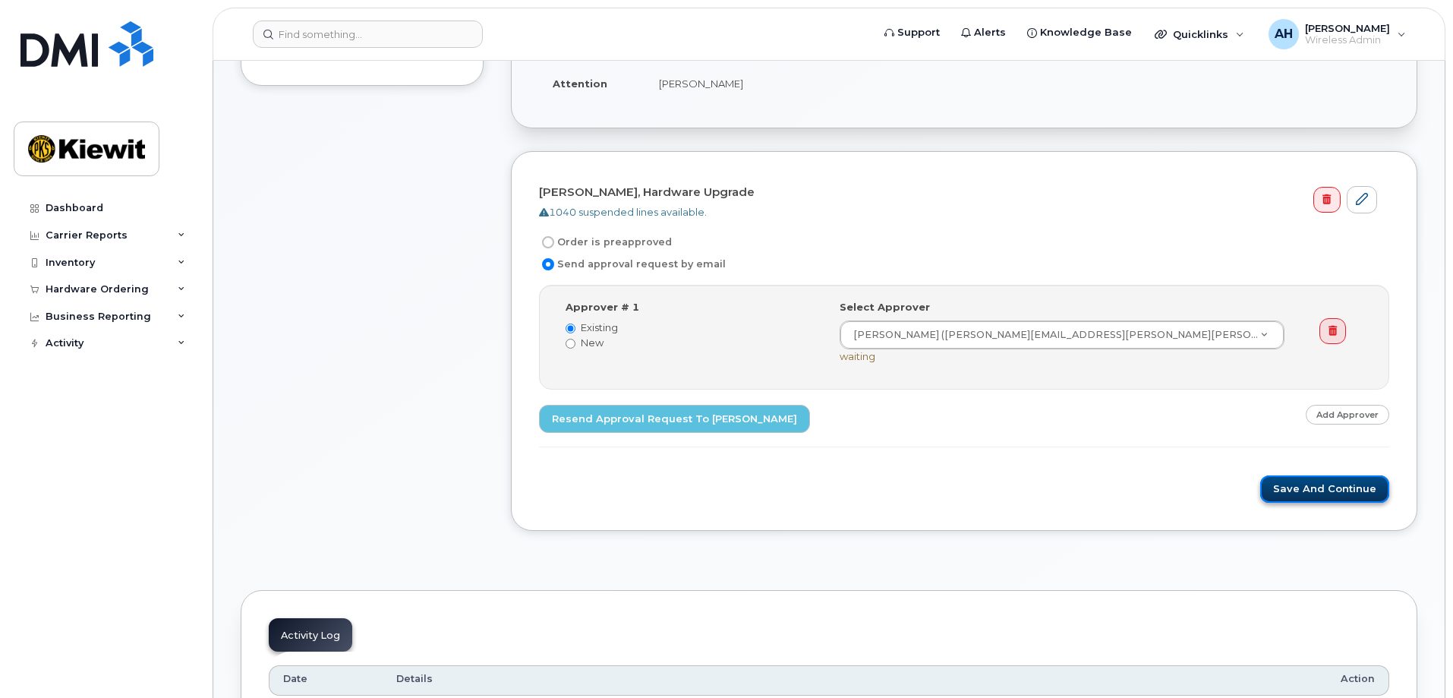
click at [1303, 487] on button "Save and Continue" at bounding box center [1324, 489] width 129 height 28
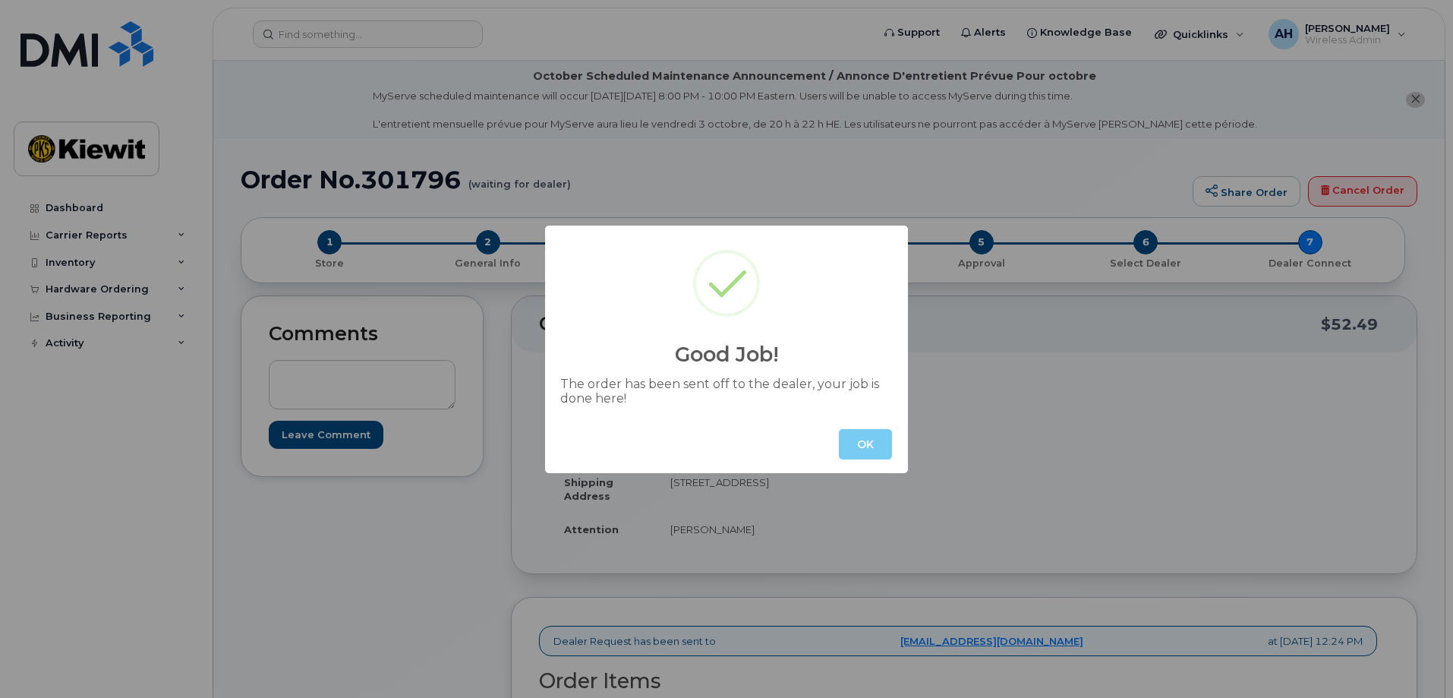
click at [864, 443] on button "OK" at bounding box center [865, 444] width 53 height 30
